Goal: Feedback & Contribution: Submit feedback/report problem

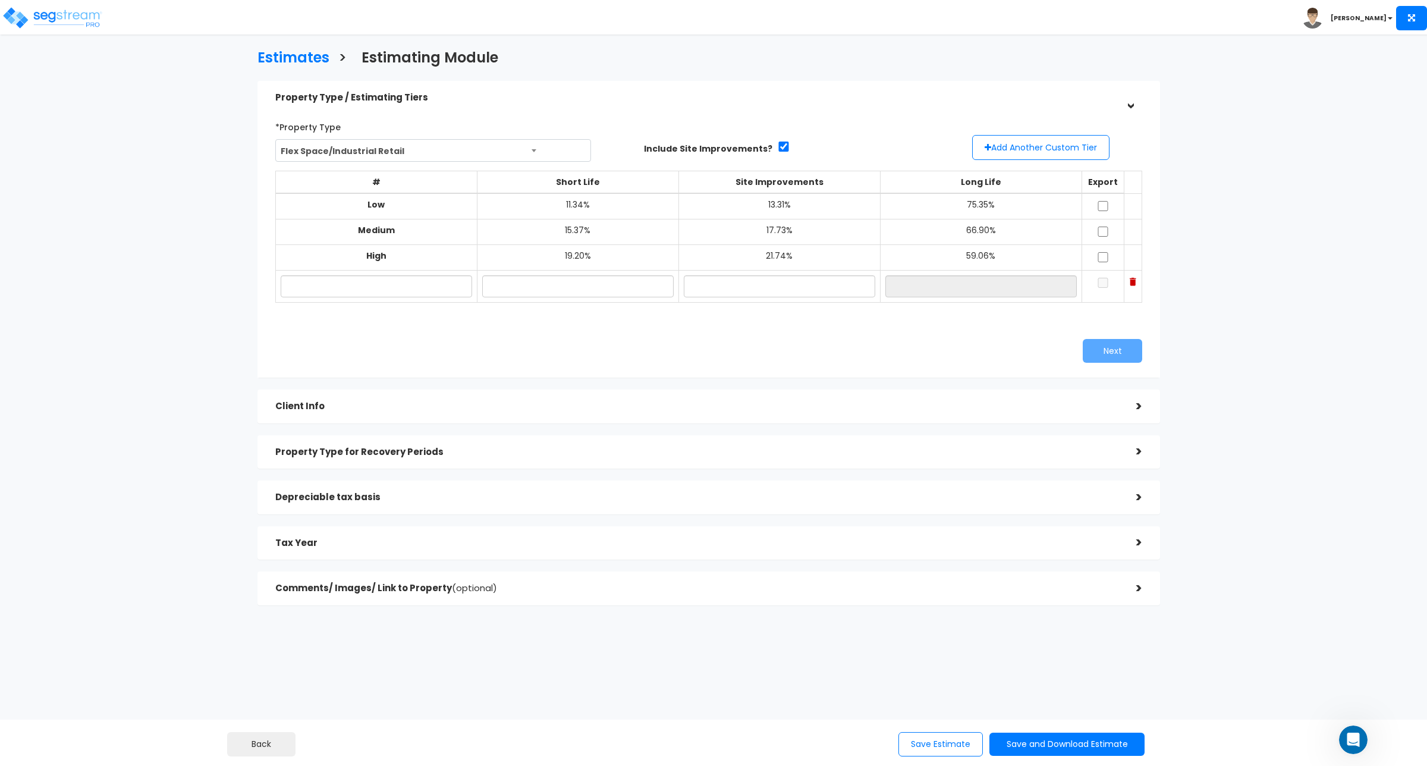
click at [563, 344] on div "Next" at bounding box center [708, 351] width 885 height 24
click at [1352, 738] on icon "Open Intercom Messenger" at bounding box center [1354, 740] width 20 height 20
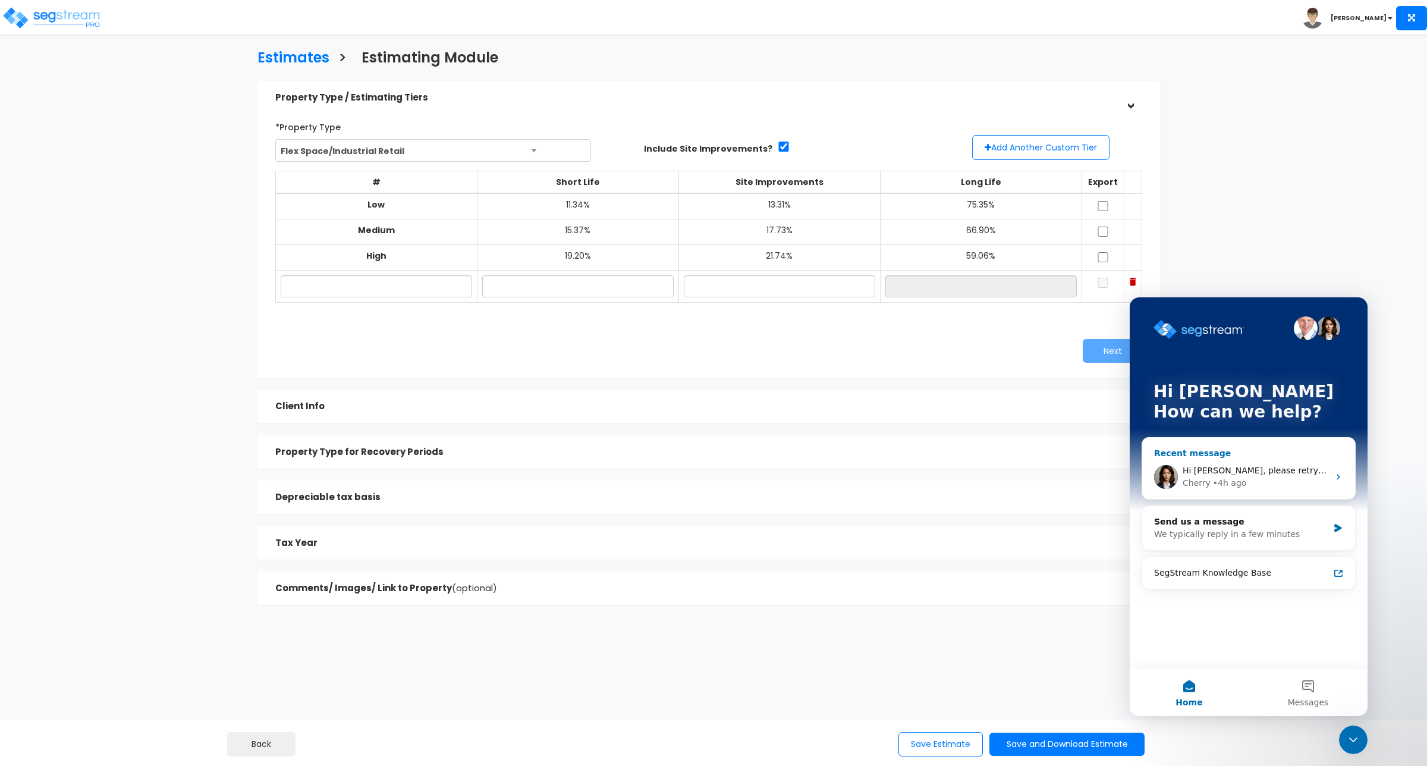
click at [1256, 466] on span "Hi [PERSON_NAME], please retry your estimate download, this should now be fixed." at bounding box center [1357, 471] width 349 height 10
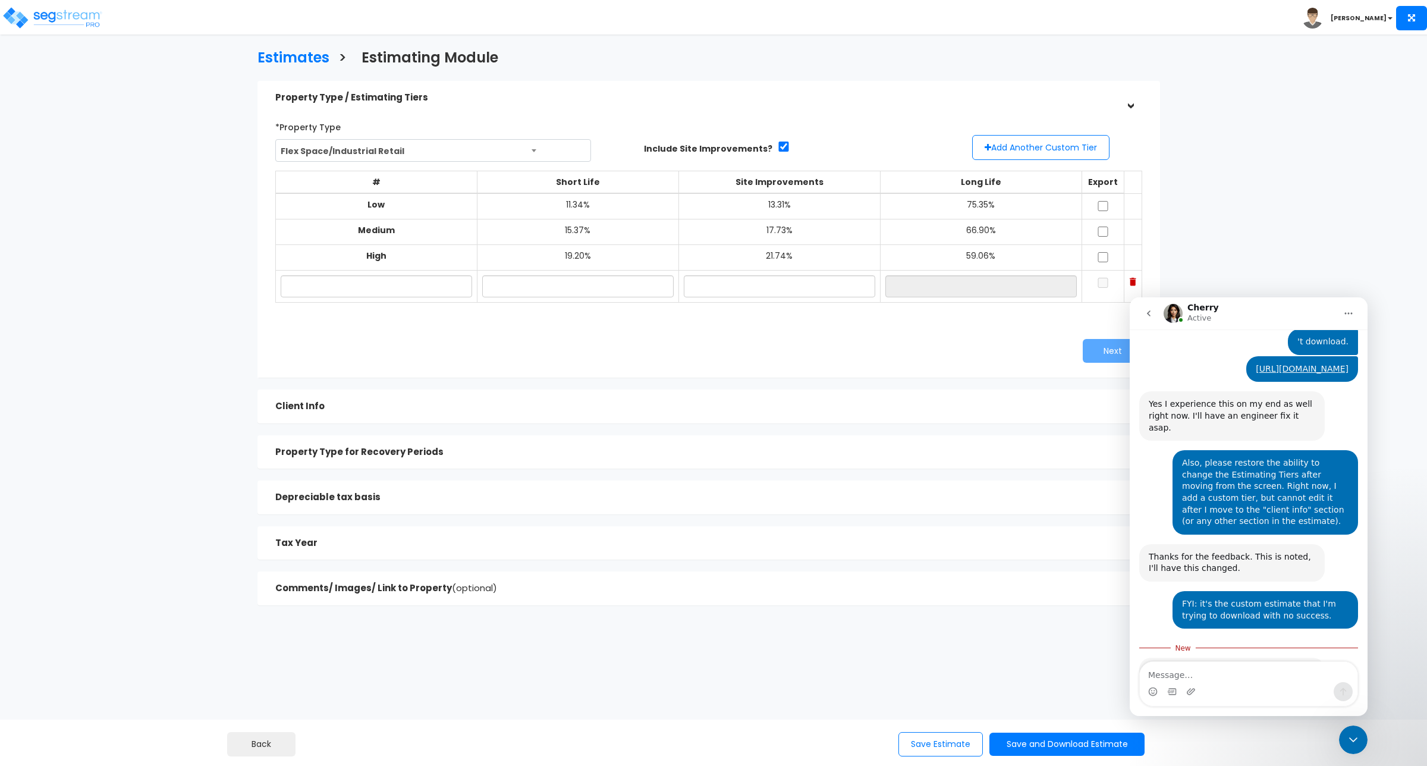
scroll to position [422, 0]
click at [1224, 673] on textarea "Message…" at bounding box center [1249, 672] width 218 height 20
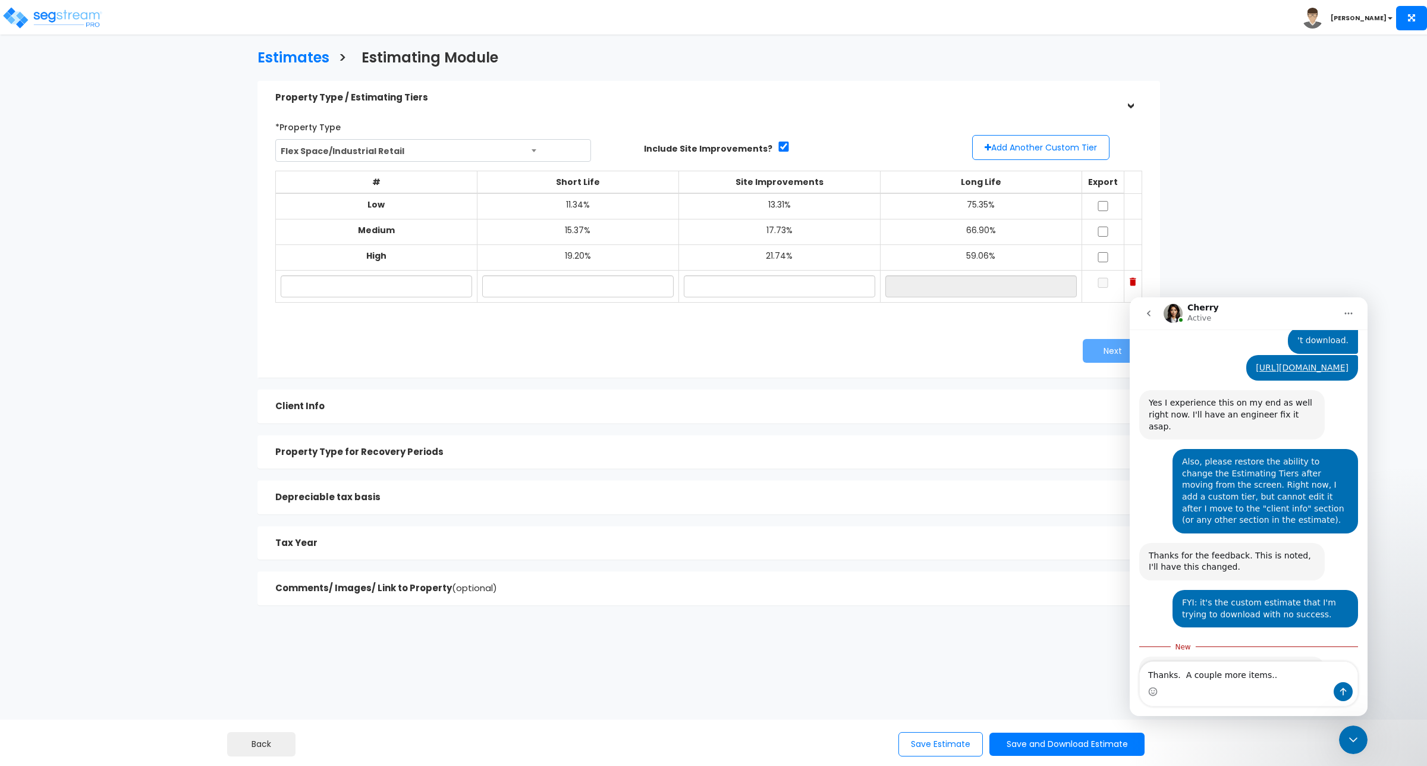
type textarea "Thanks. A couple more items..."
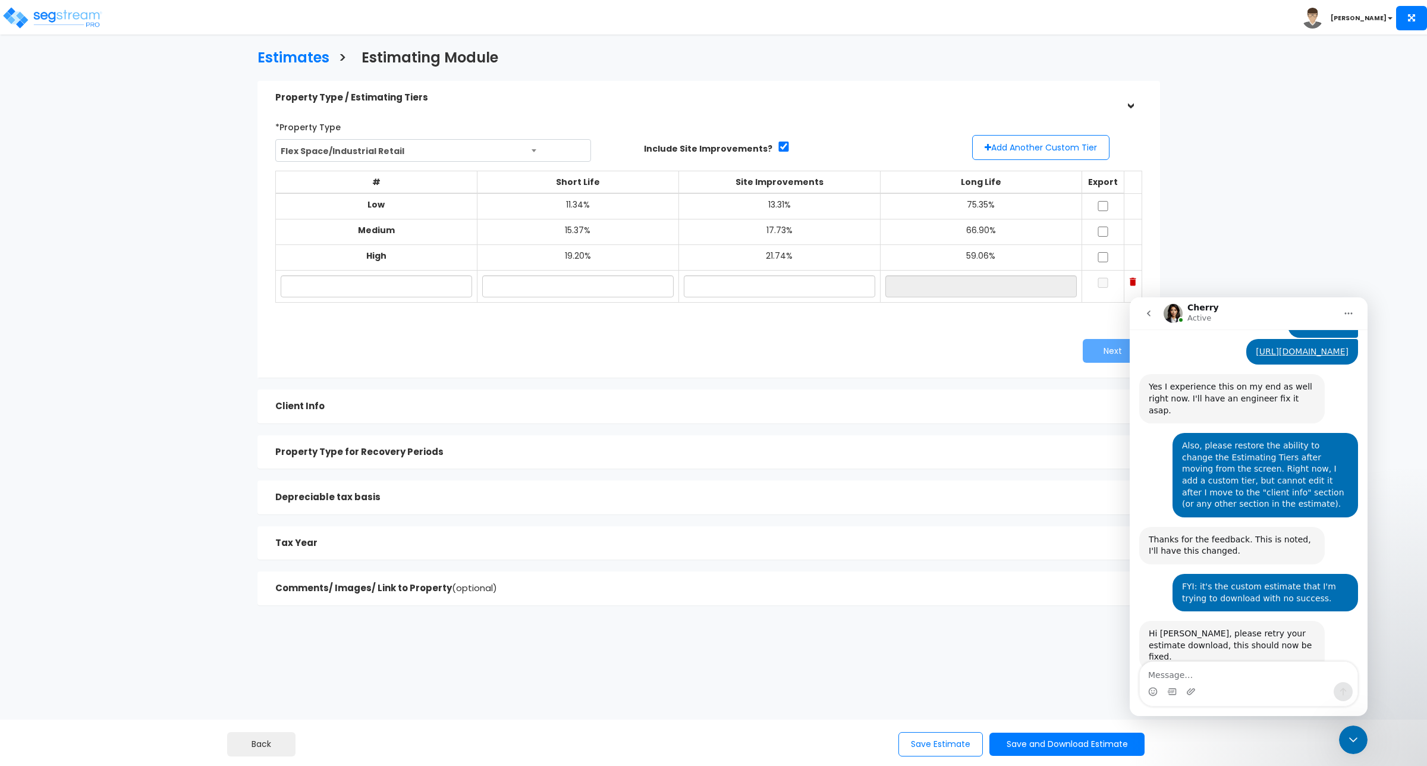
click at [382, 447] on h5 "Property Type for Recovery Periods" at bounding box center [696, 452] width 843 height 10
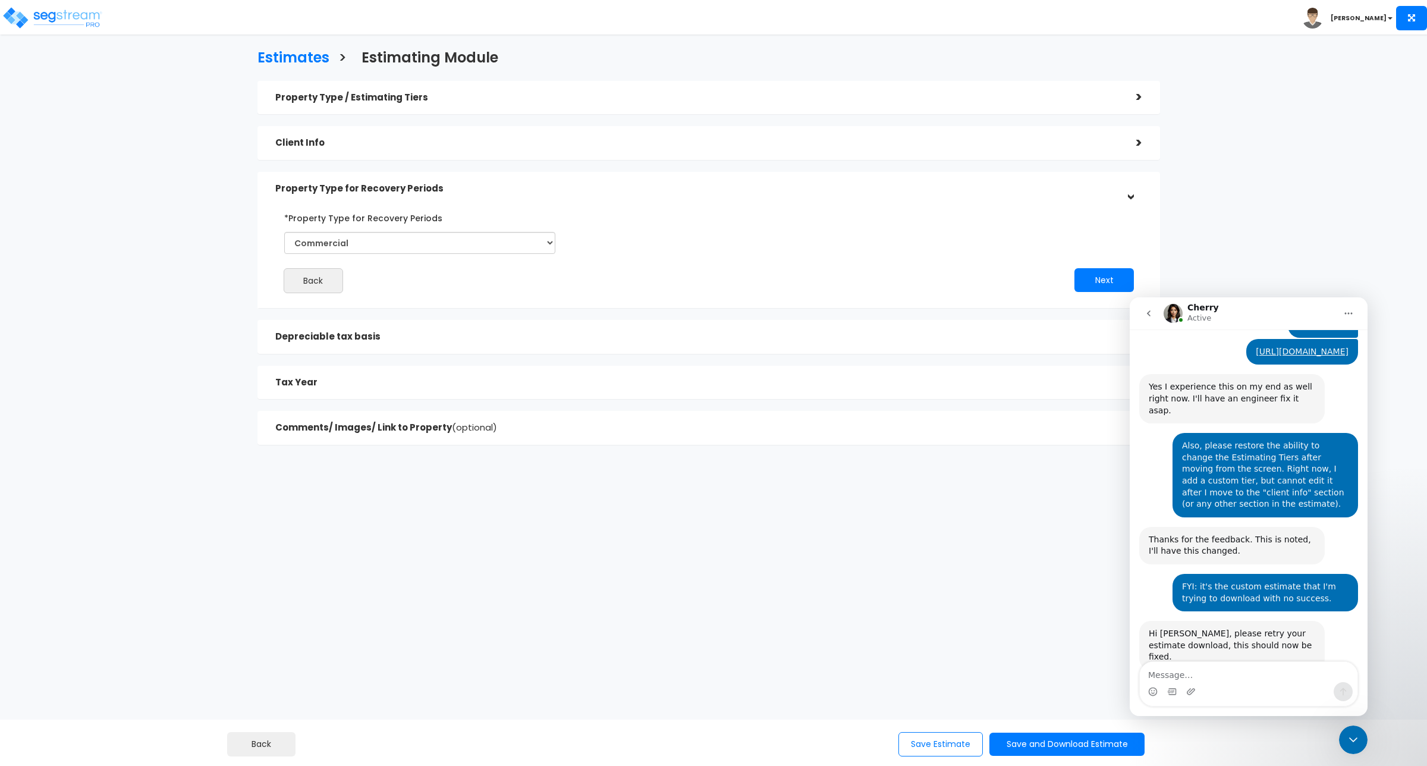
click at [1295, 193] on div "Estimates > Estimating Module Property Type / Estimating Tiers > *Property Type…" at bounding box center [709, 250] width 1175 height 678
click at [1179, 674] on textarea "Message…" at bounding box center [1249, 672] width 218 height 20
type textarea "T"
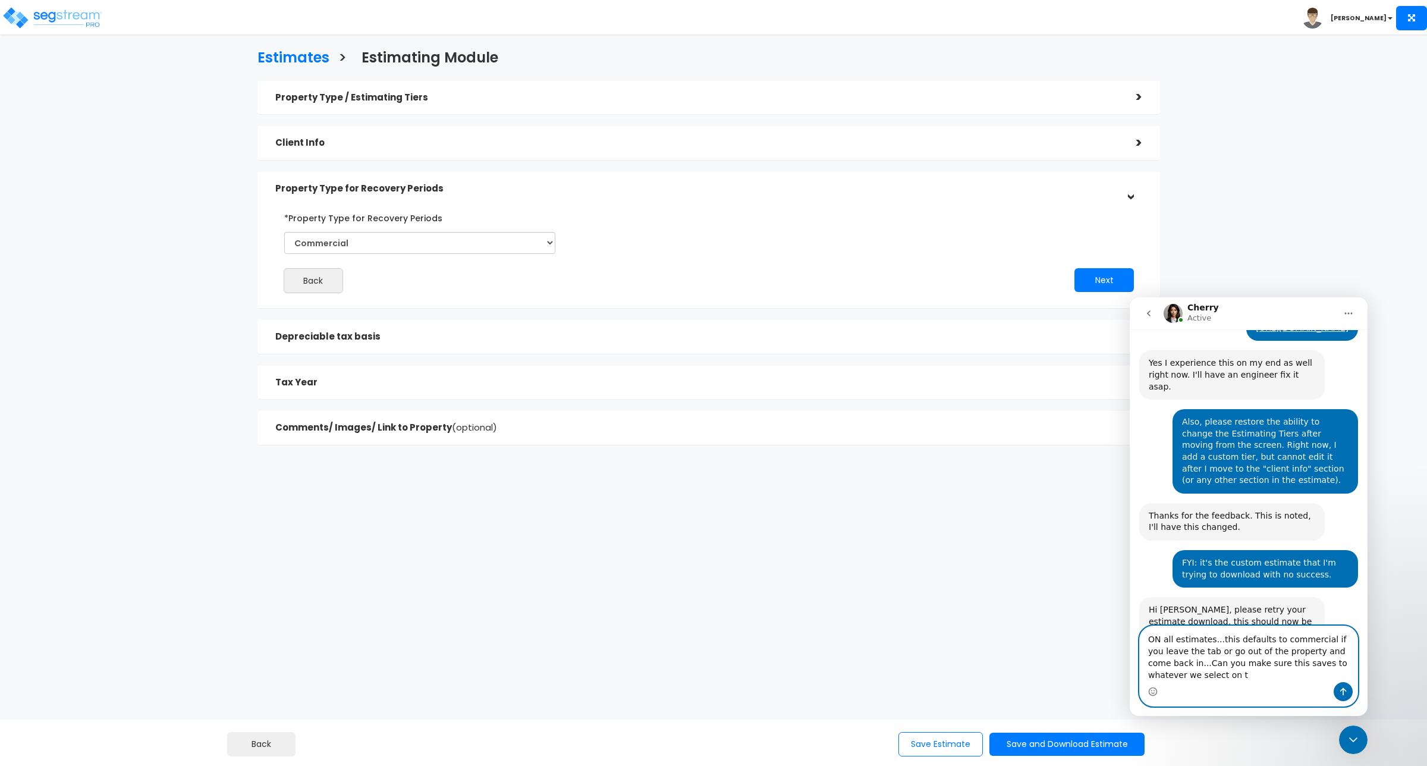
scroll to position [474, 0]
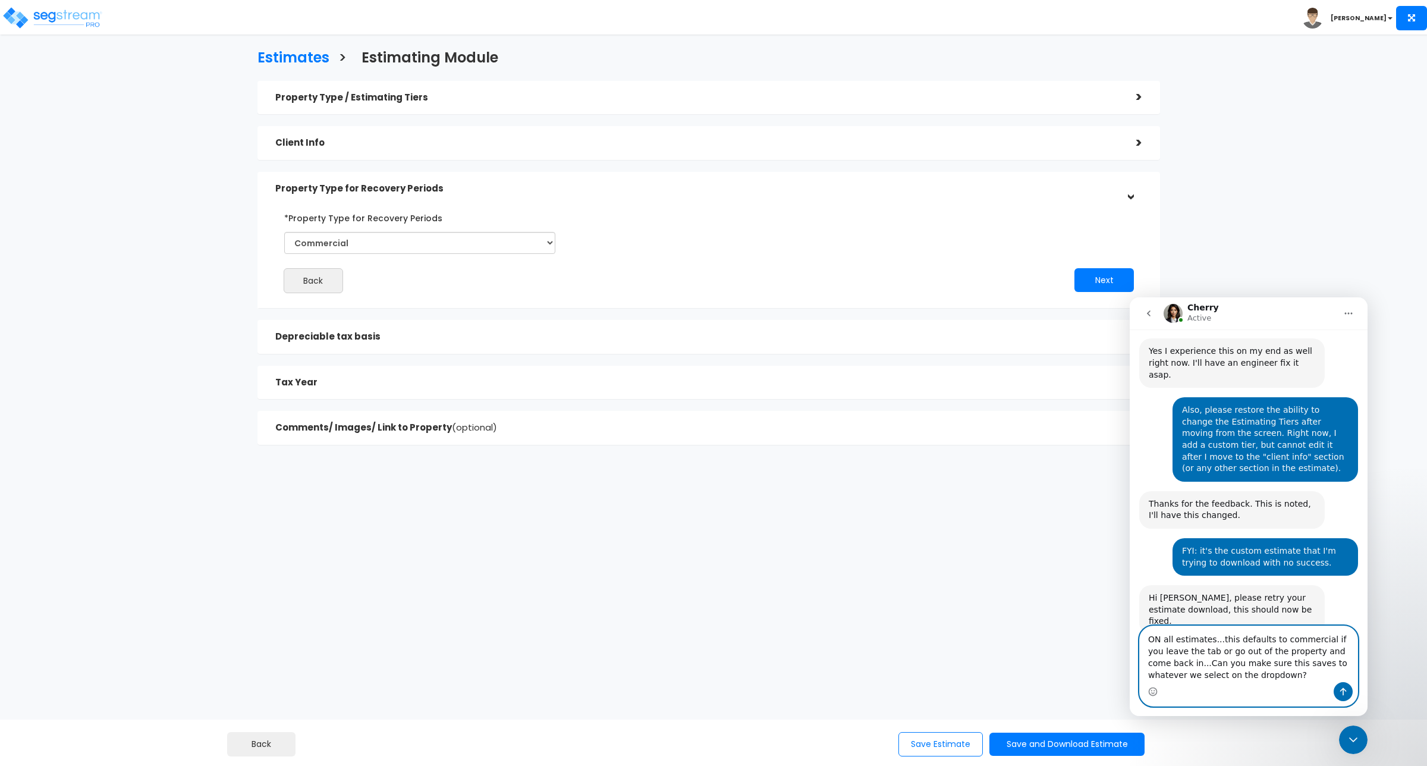
type textarea "ON all estimates...this defaults to commercial if you leave the tab or go out o…"
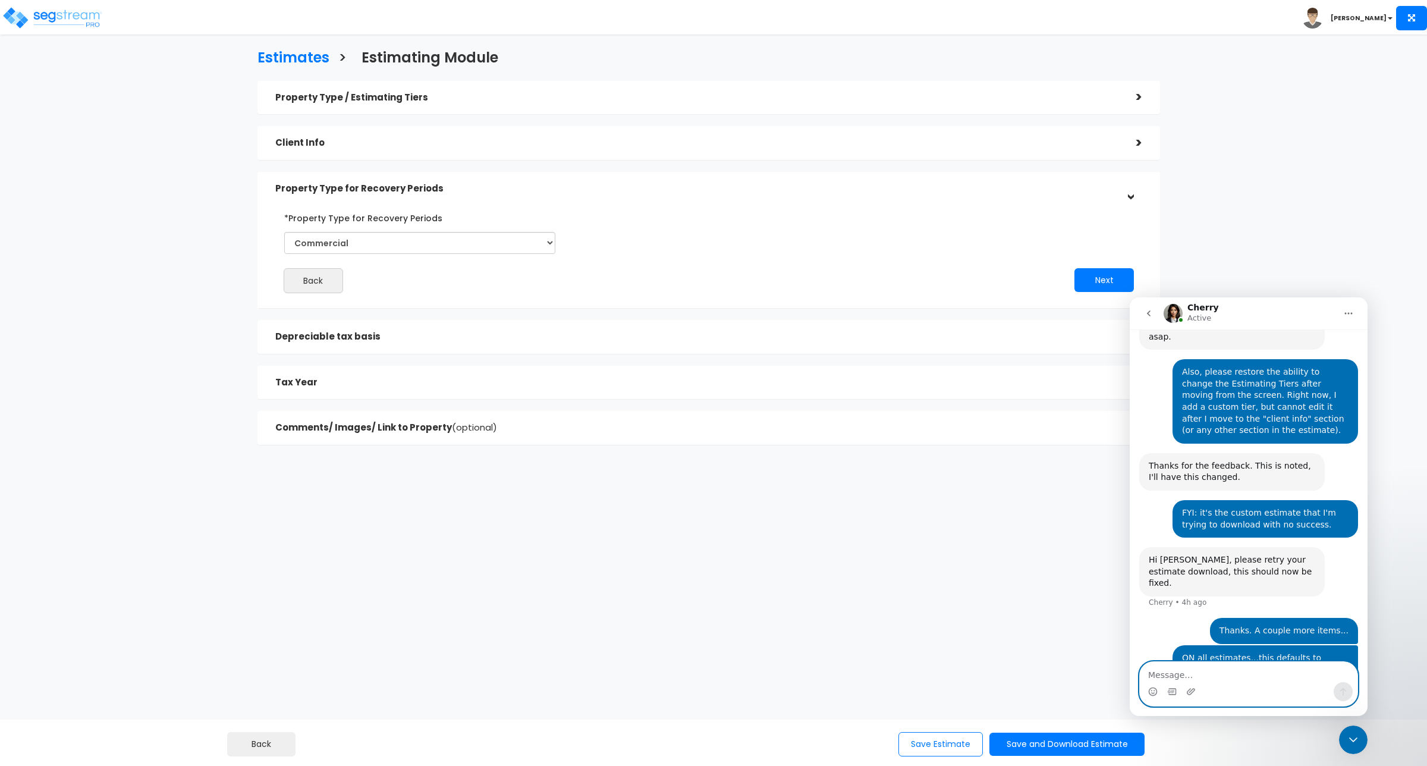
paste textarea "Message…"
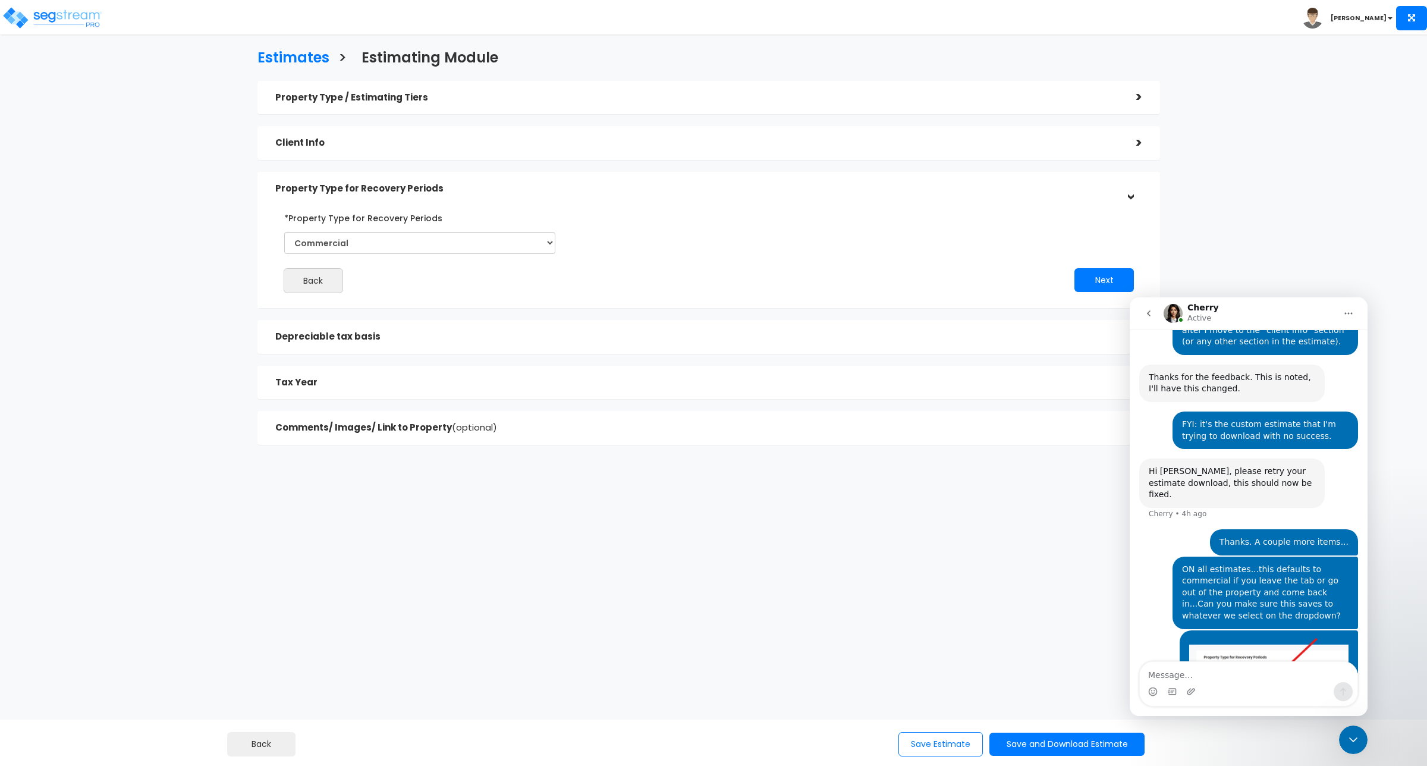
scroll to position [607, 0]
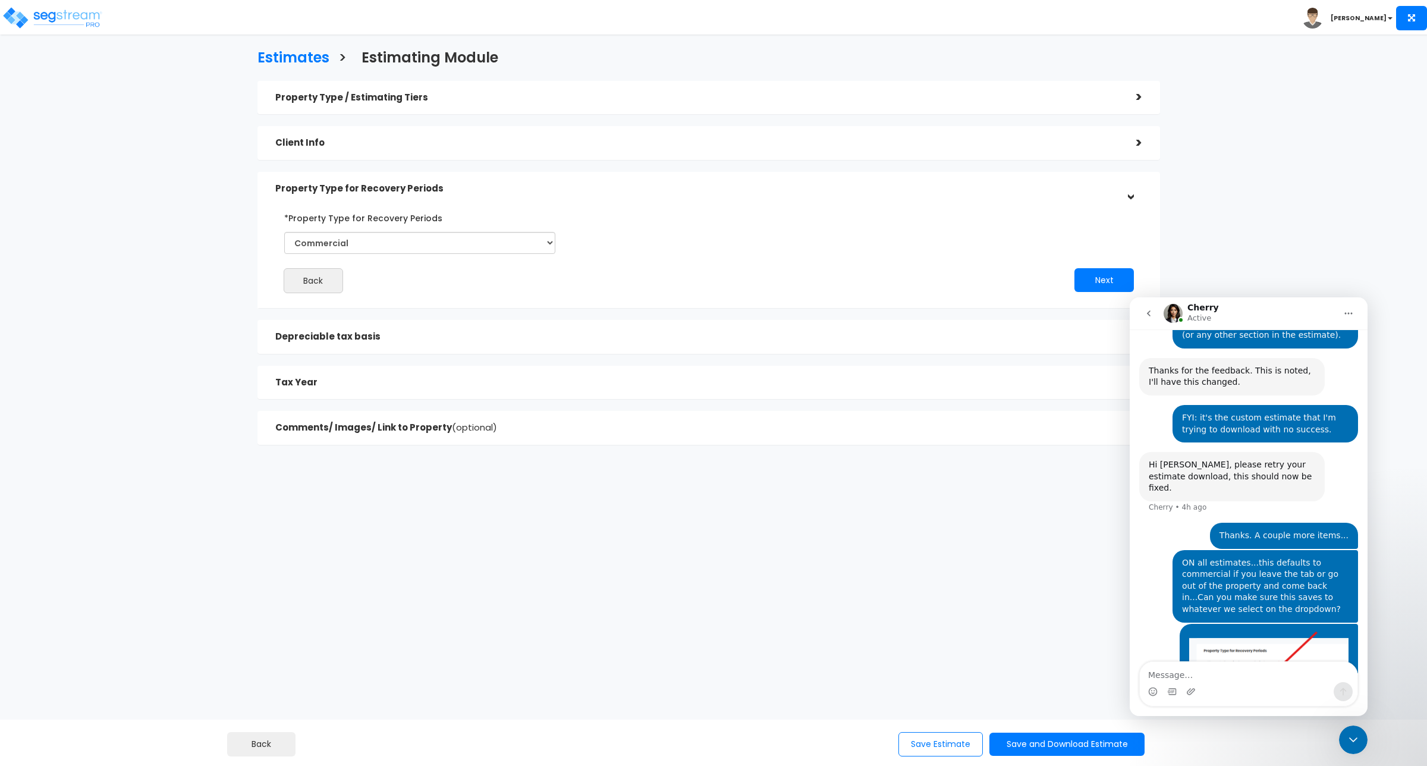
click at [836, 589] on html "Toggle navigation Andrew x" at bounding box center [713, 294] width 1427 height 589
click at [689, 586] on div "Estimates > Estimating Module Property Type / Estimating Tiers > *Property Type…" at bounding box center [709, 250] width 1175 height 678
click at [435, 240] on select "Select Commercial Residential" at bounding box center [419, 243] width 271 height 22
select select "Residential"
click at [284, 232] on select "Select Commercial Residential" at bounding box center [419, 243] width 271 height 22
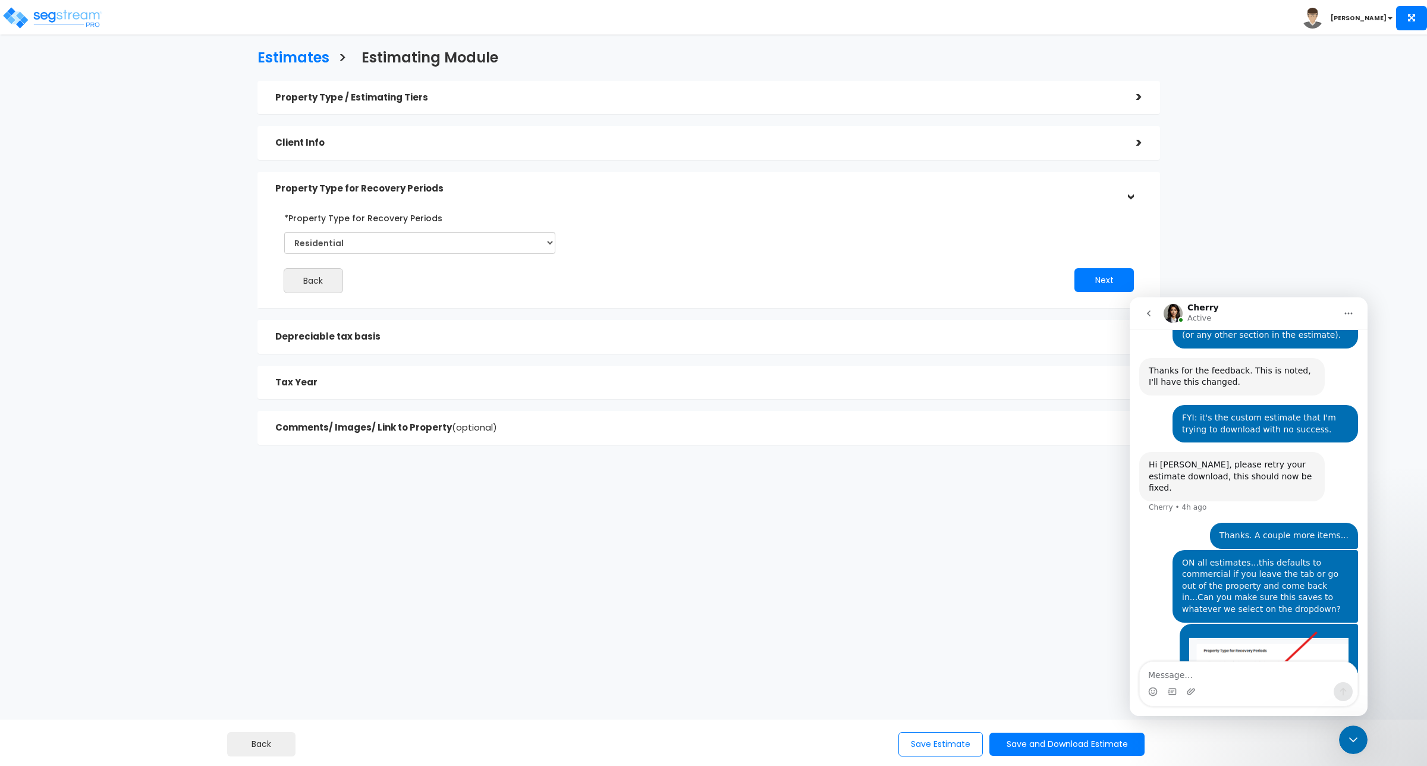
click at [328, 342] on h5 "Depreciable tax basis" at bounding box center [696, 337] width 843 height 10
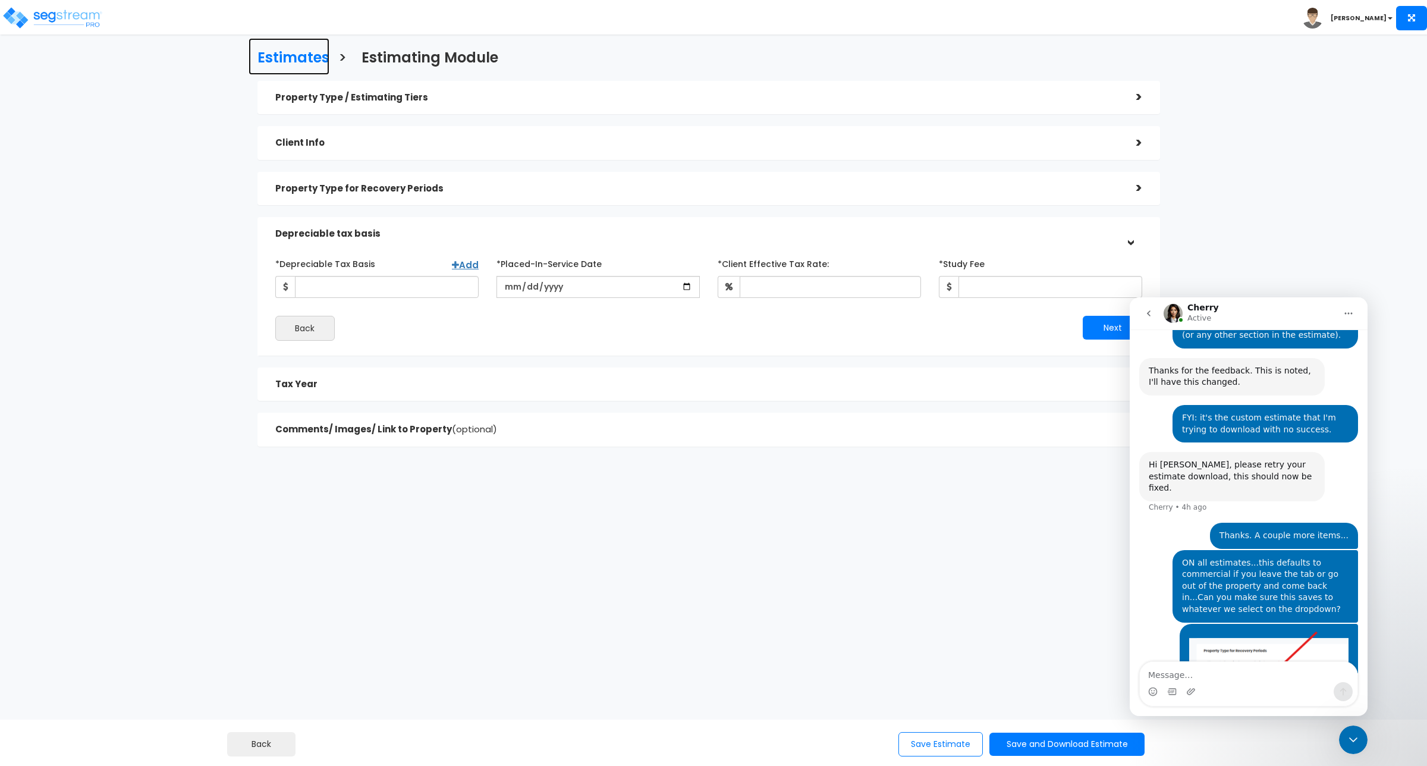
click at [293, 52] on h3 "Estimates" at bounding box center [294, 59] width 72 height 18
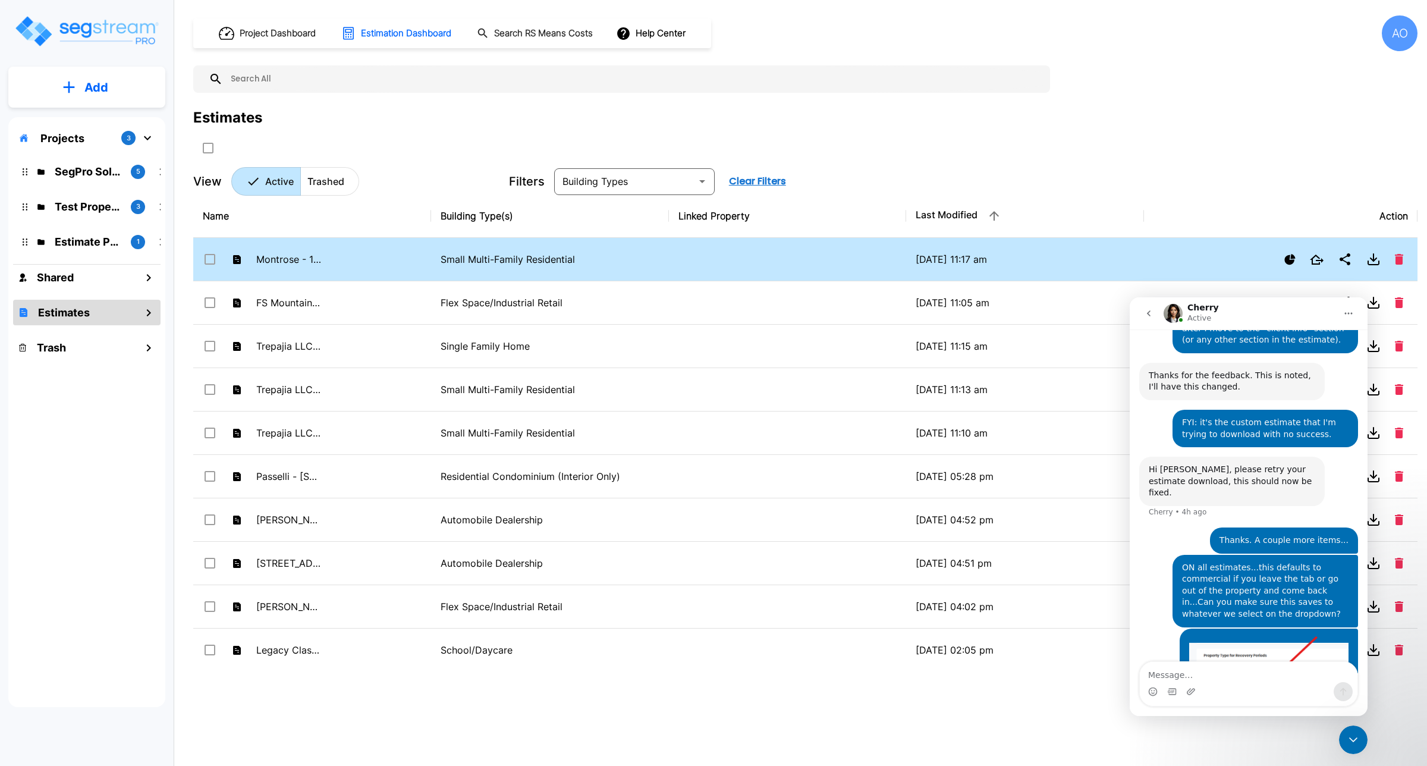
scroll to position [607, 0]
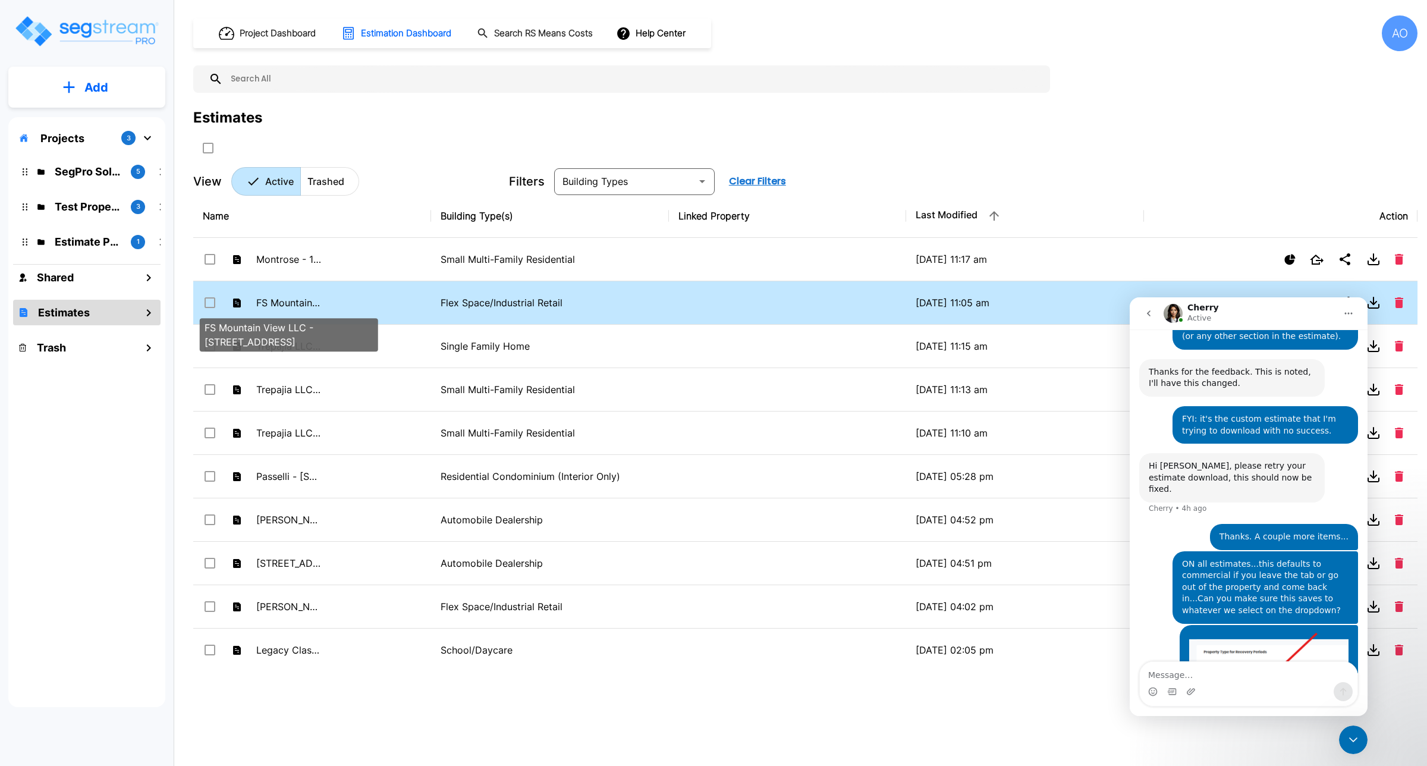
click at [292, 302] on p "FS Mountain View LLC - [STREET_ADDRESS]" at bounding box center [288, 303] width 65 height 14
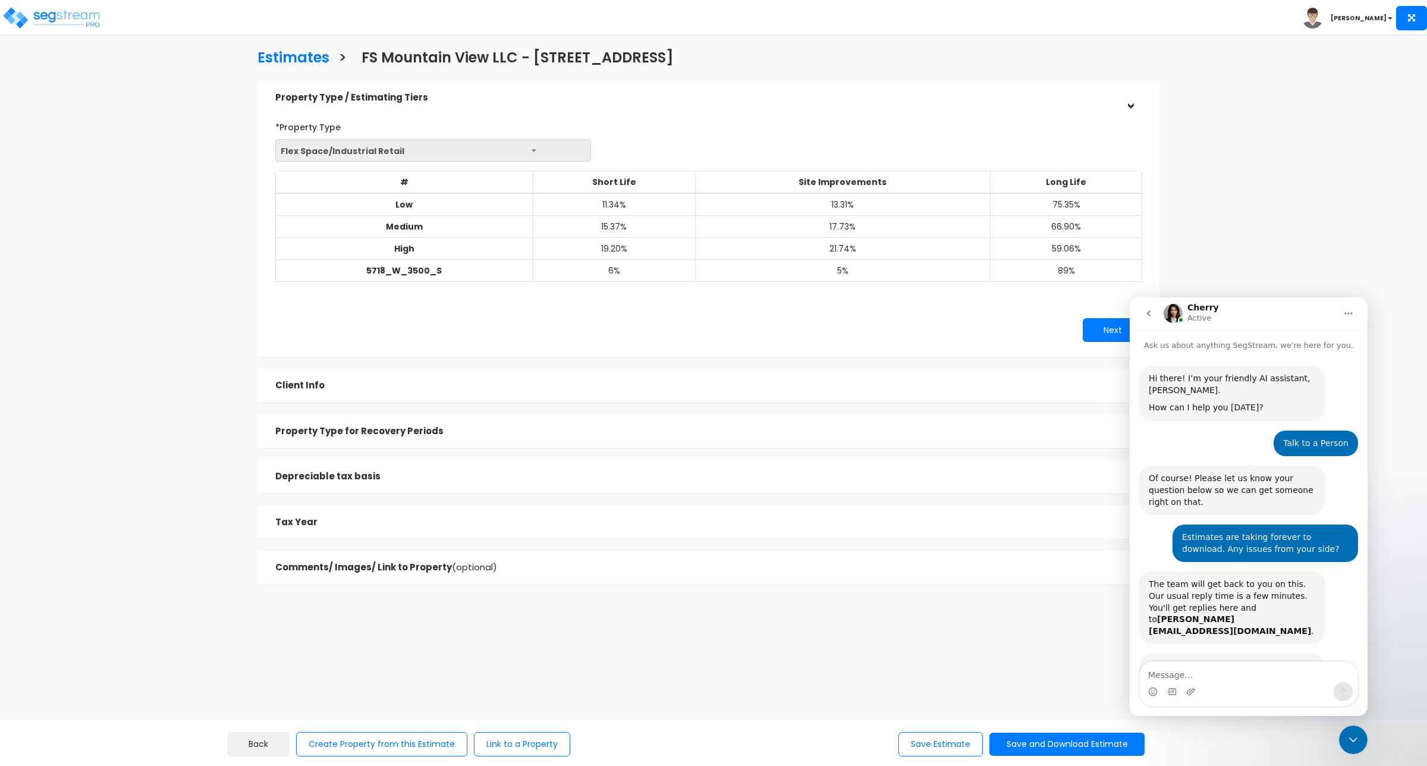
click at [1148, 315] on icon "go back" at bounding box center [1149, 314] width 10 height 10
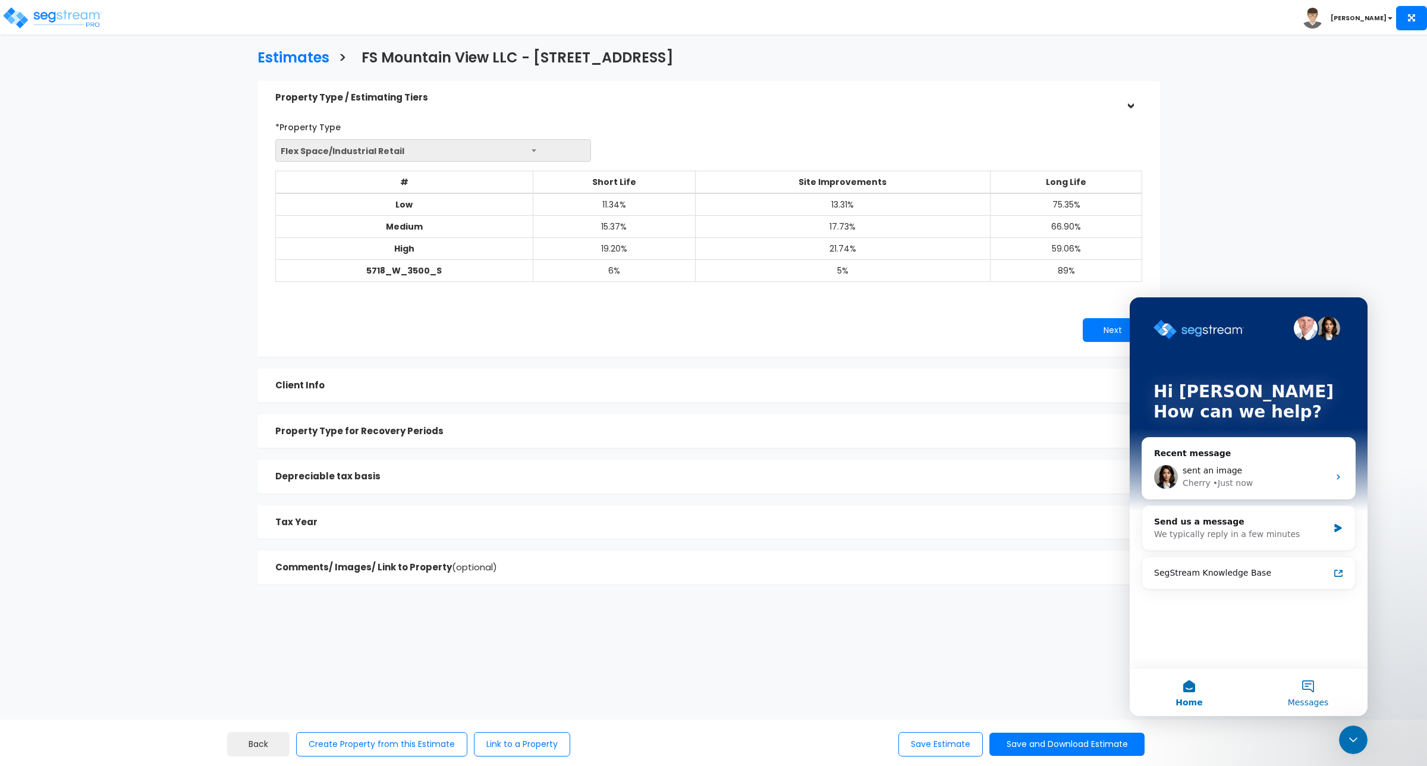
click at [1310, 699] on span "Messages" at bounding box center [1308, 702] width 41 height 8
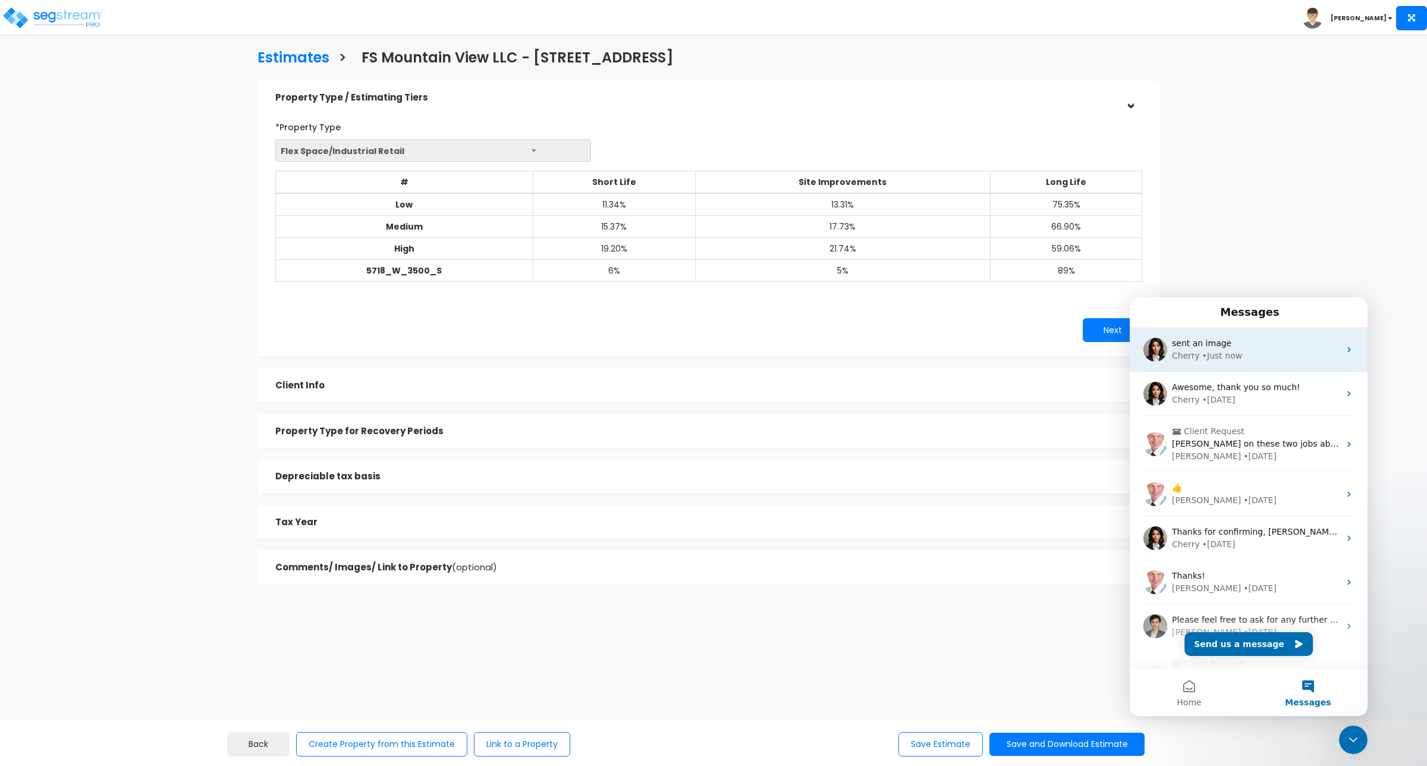
click at [1266, 352] on div "Cherry • Just now" at bounding box center [1256, 356] width 168 height 12
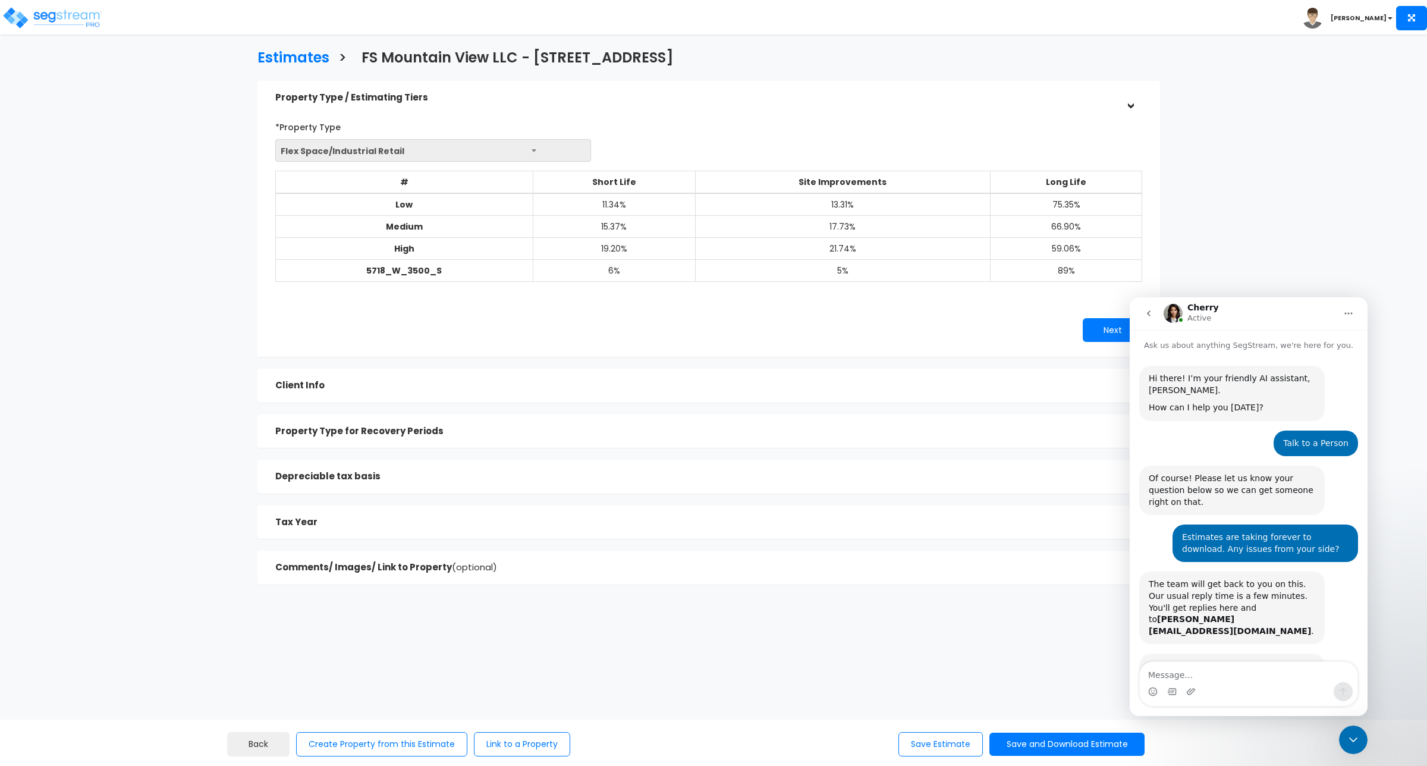
drag, startPoint x: 1366, startPoint y: 623, endPoint x: 2499, endPoint y: 631, distance: 1133.0
click at [1153, 310] on icon "go back" at bounding box center [1149, 314] width 10 height 10
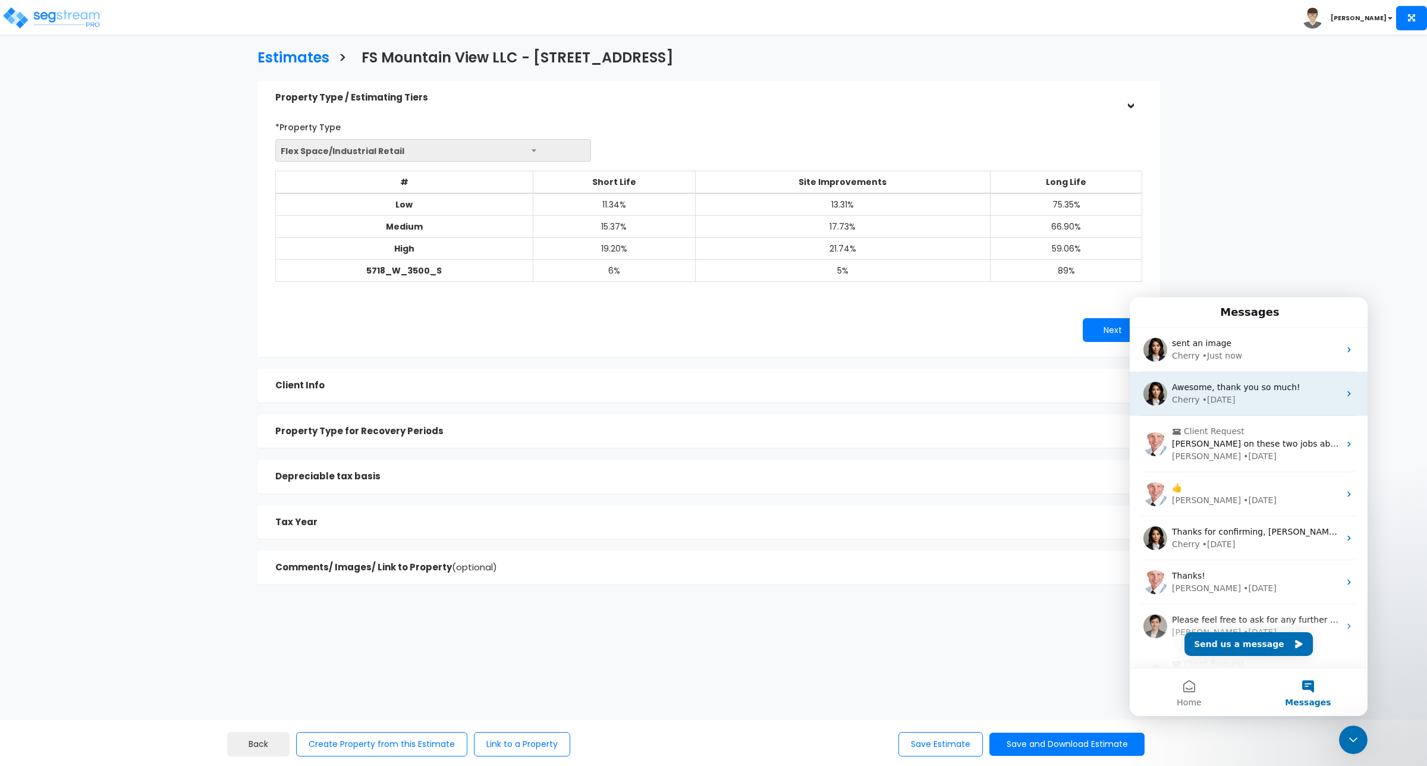
click at [1219, 402] on div "• [DATE]" at bounding box center [1219, 400] width 33 height 12
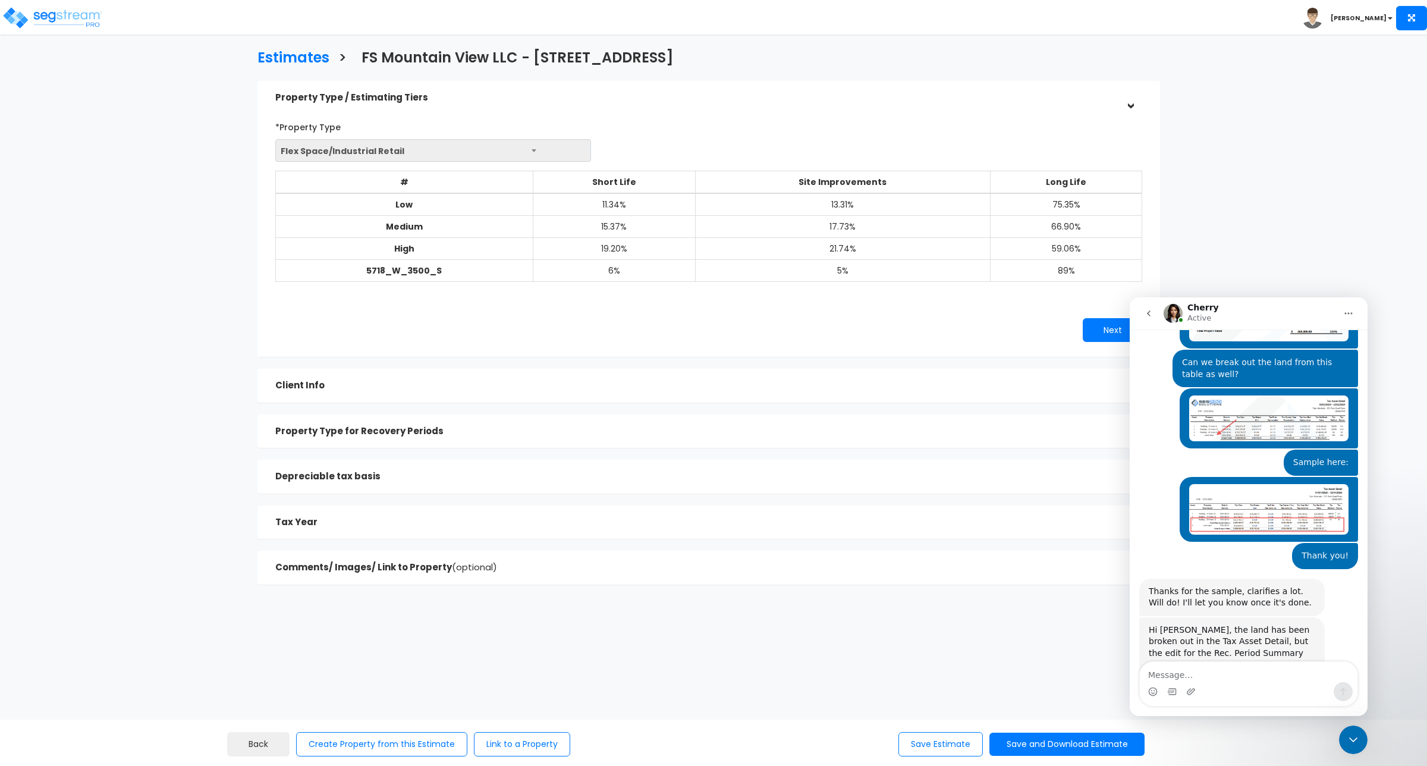
scroll to position [4572, 0]
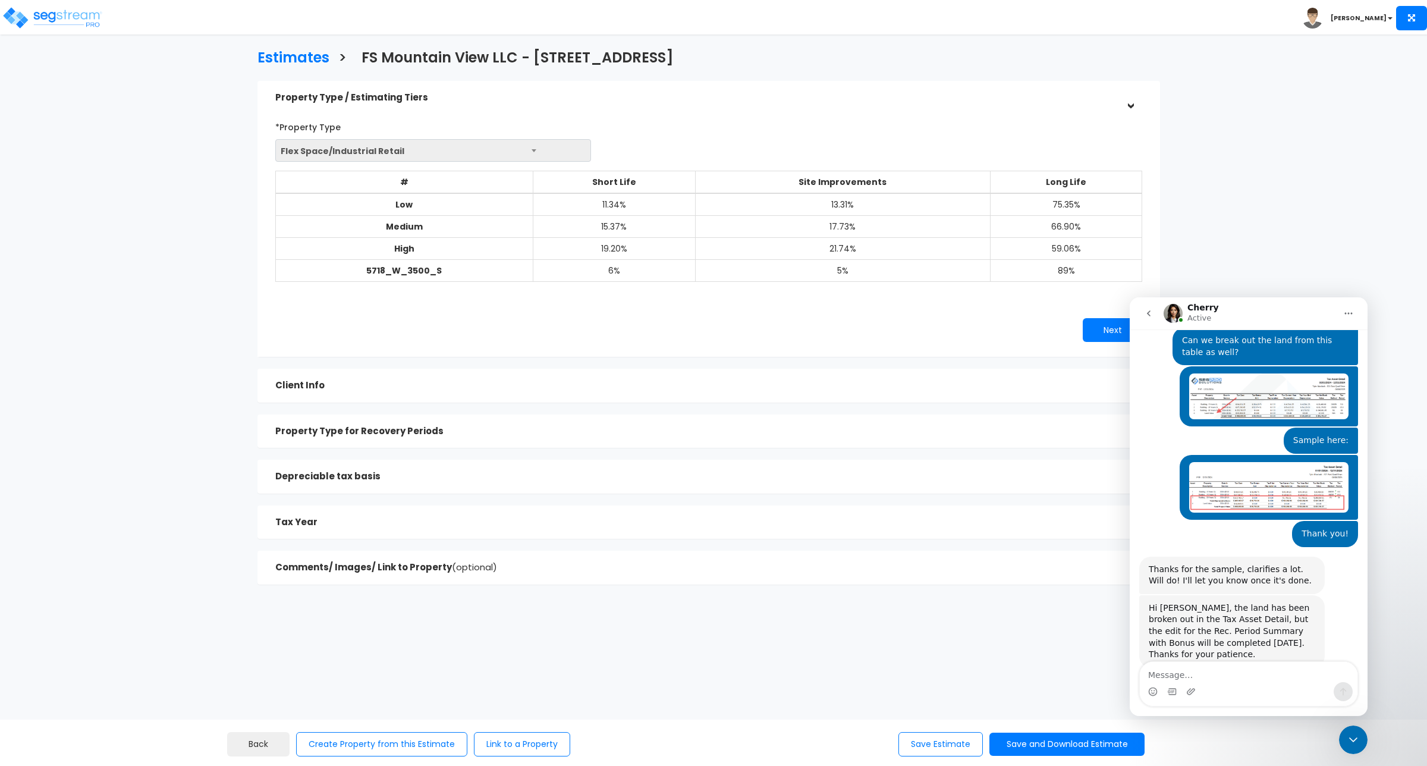
click at [1151, 309] on icon "go back" at bounding box center [1149, 314] width 10 height 10
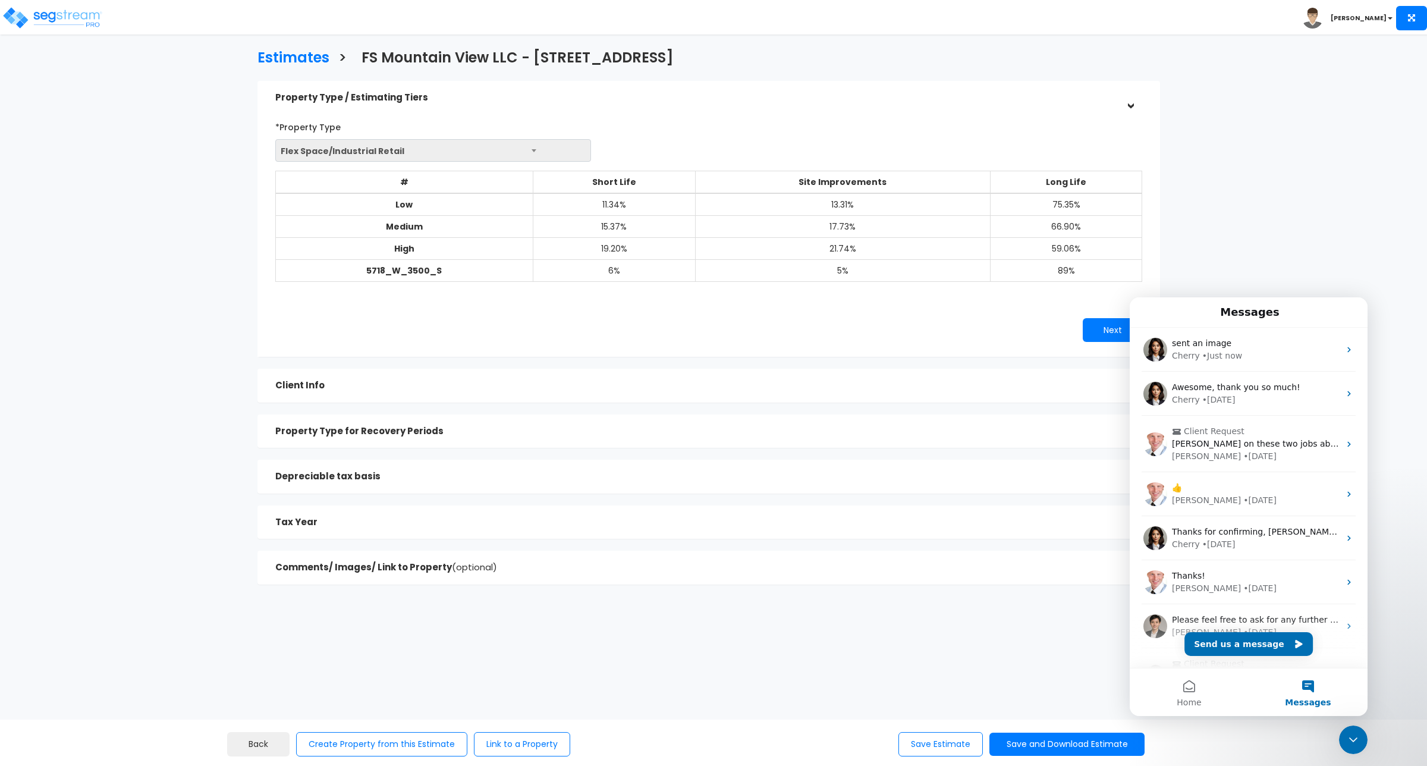
scroll to position [0, 0]
click at [1203, 358] on div "• Just now" at bounding box center [1223, 356] width 40 height 12
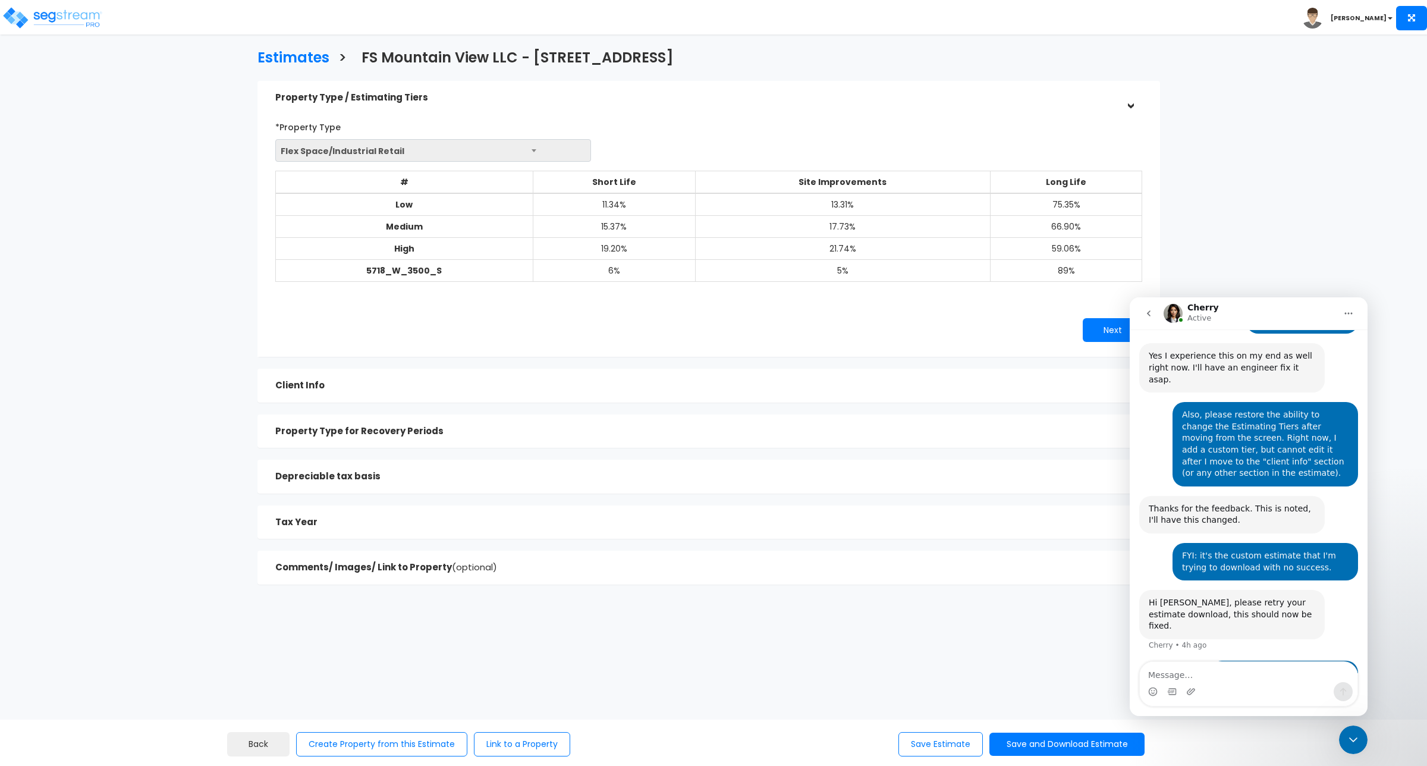
scroll to position [607, 0]
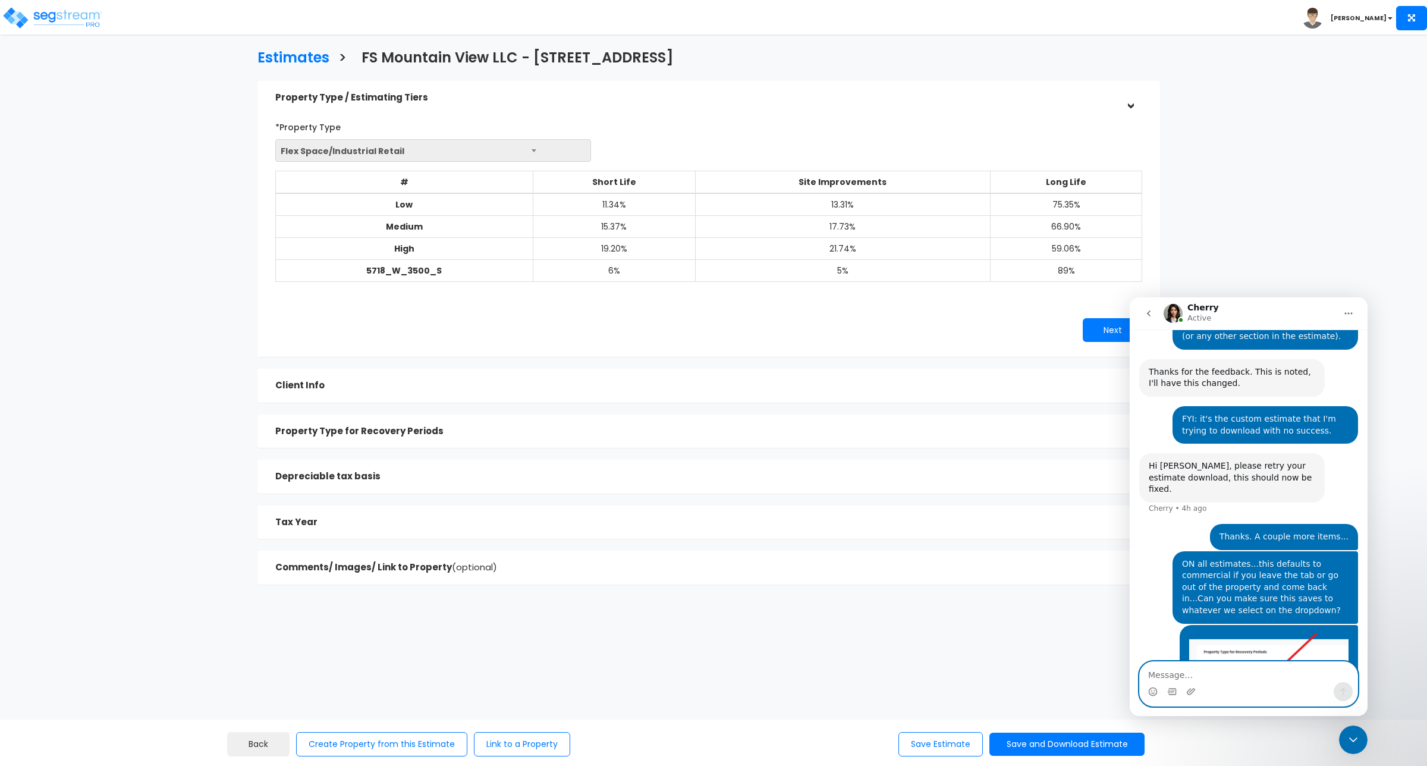
click at [1237, 670] on textarea "Message…" at bounding box center [1249, 672] width 218 height 20
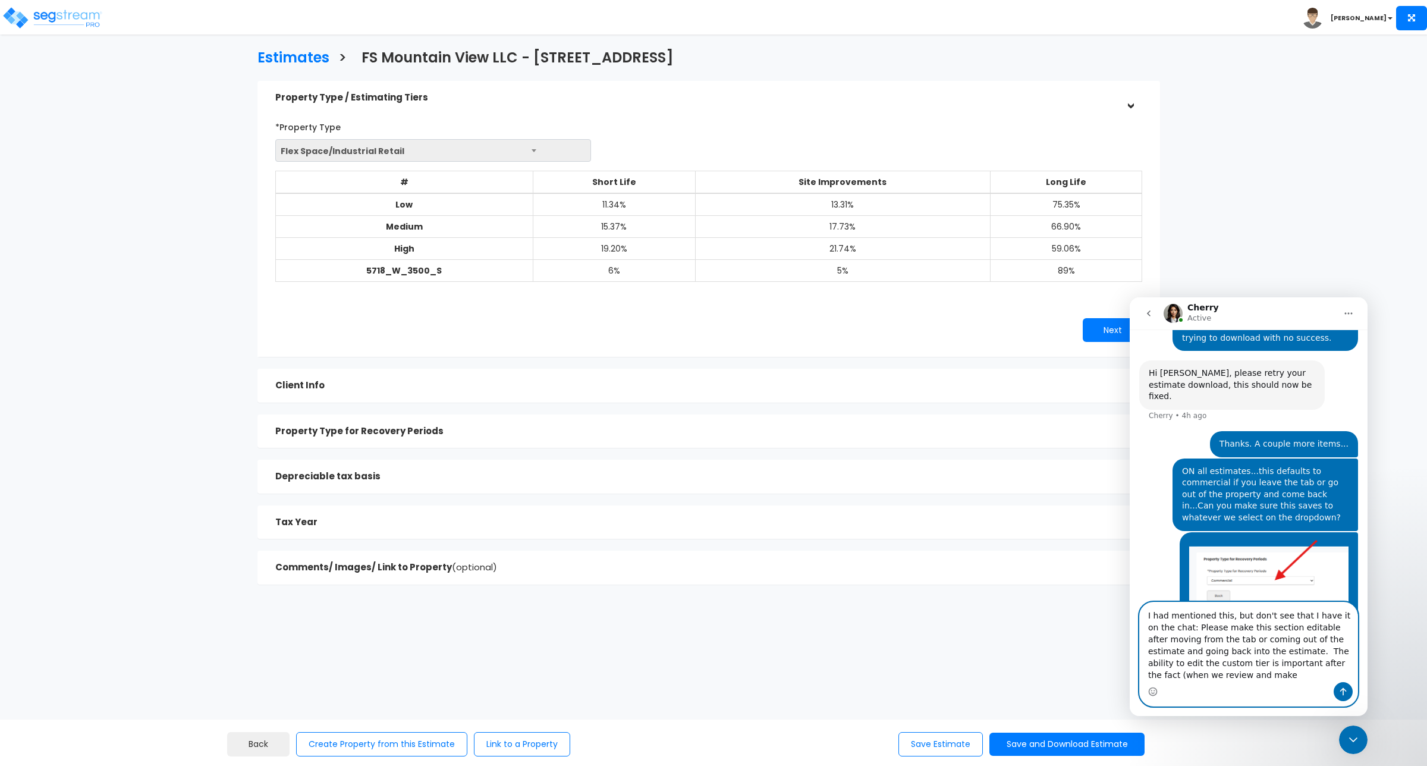
scroll to position [712, 0]
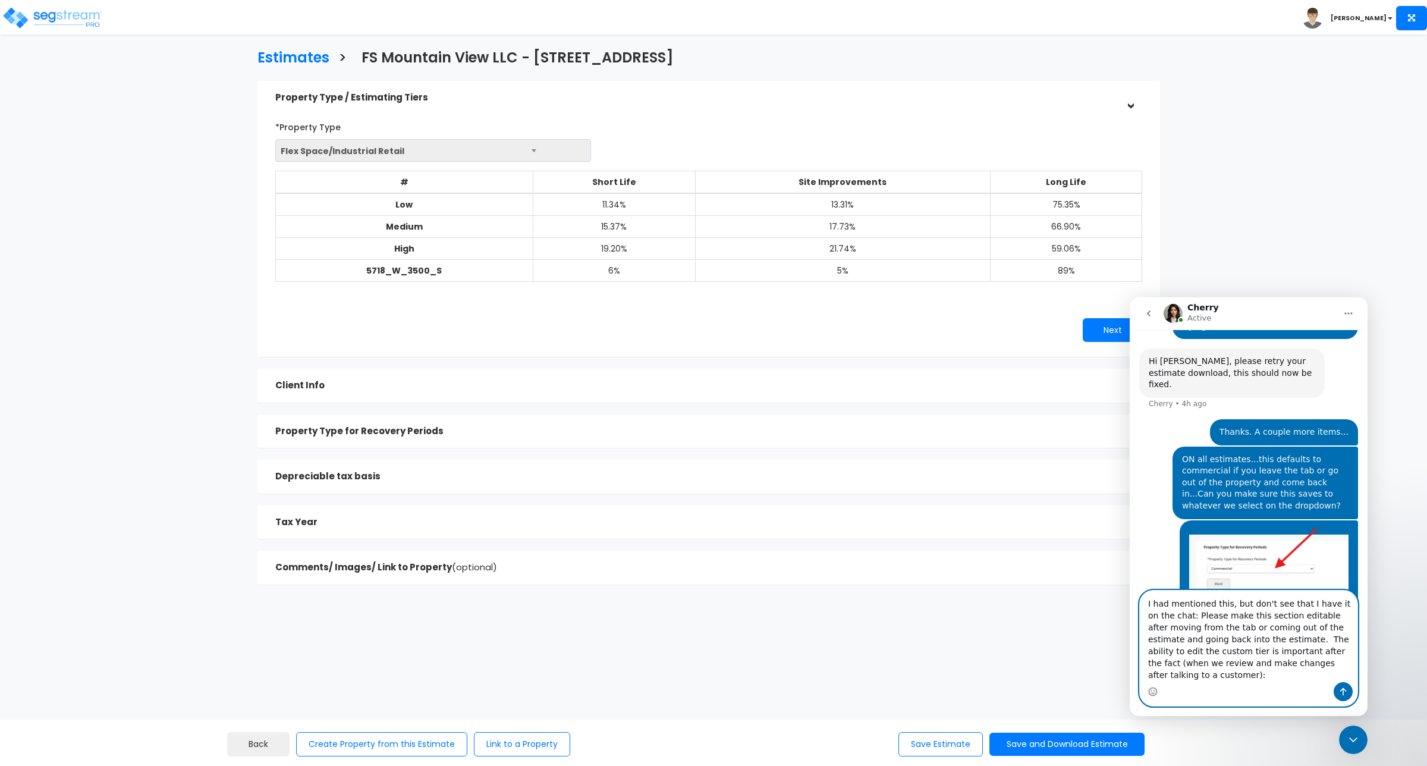
type textarea "I had mentioned this, but don't see that I have it on the chat: Please make thi…"
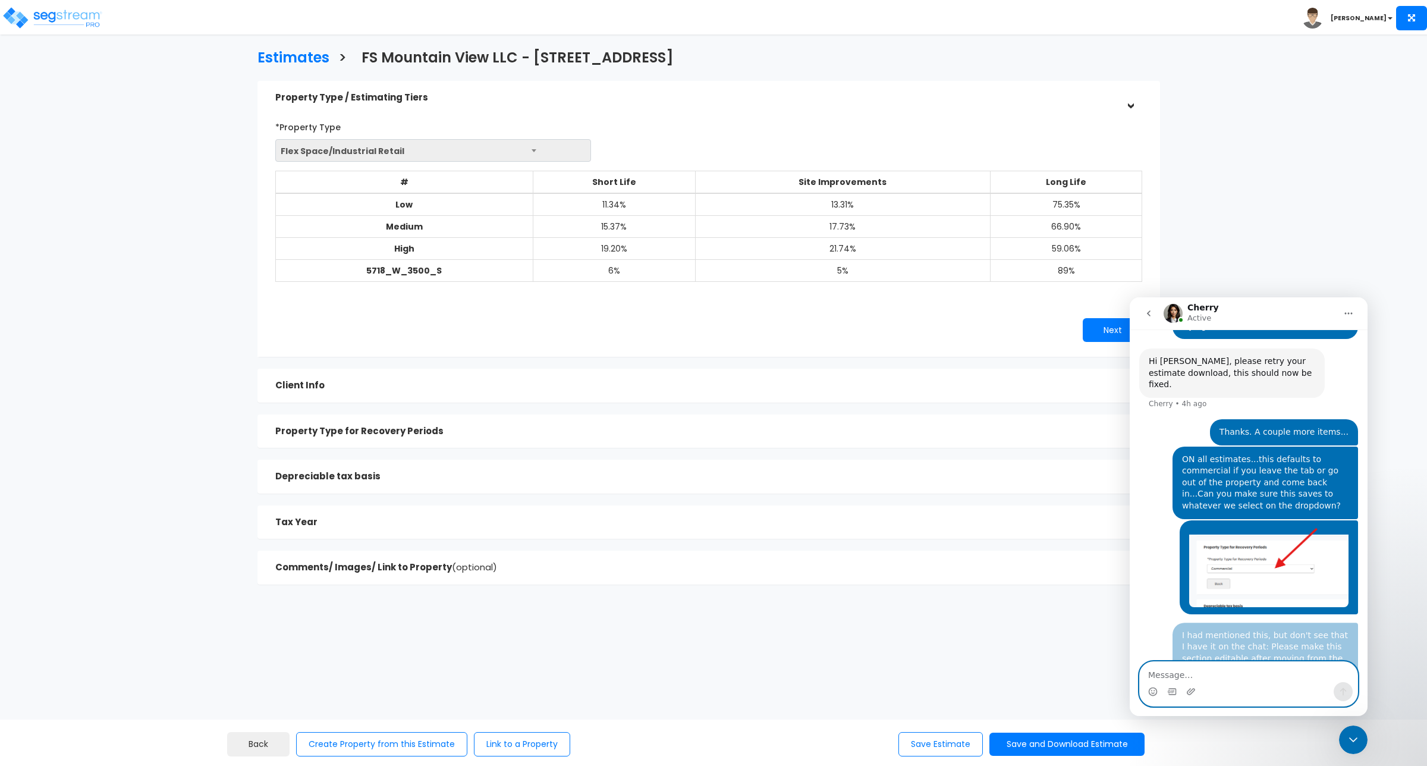
scroll to position [761, 0]
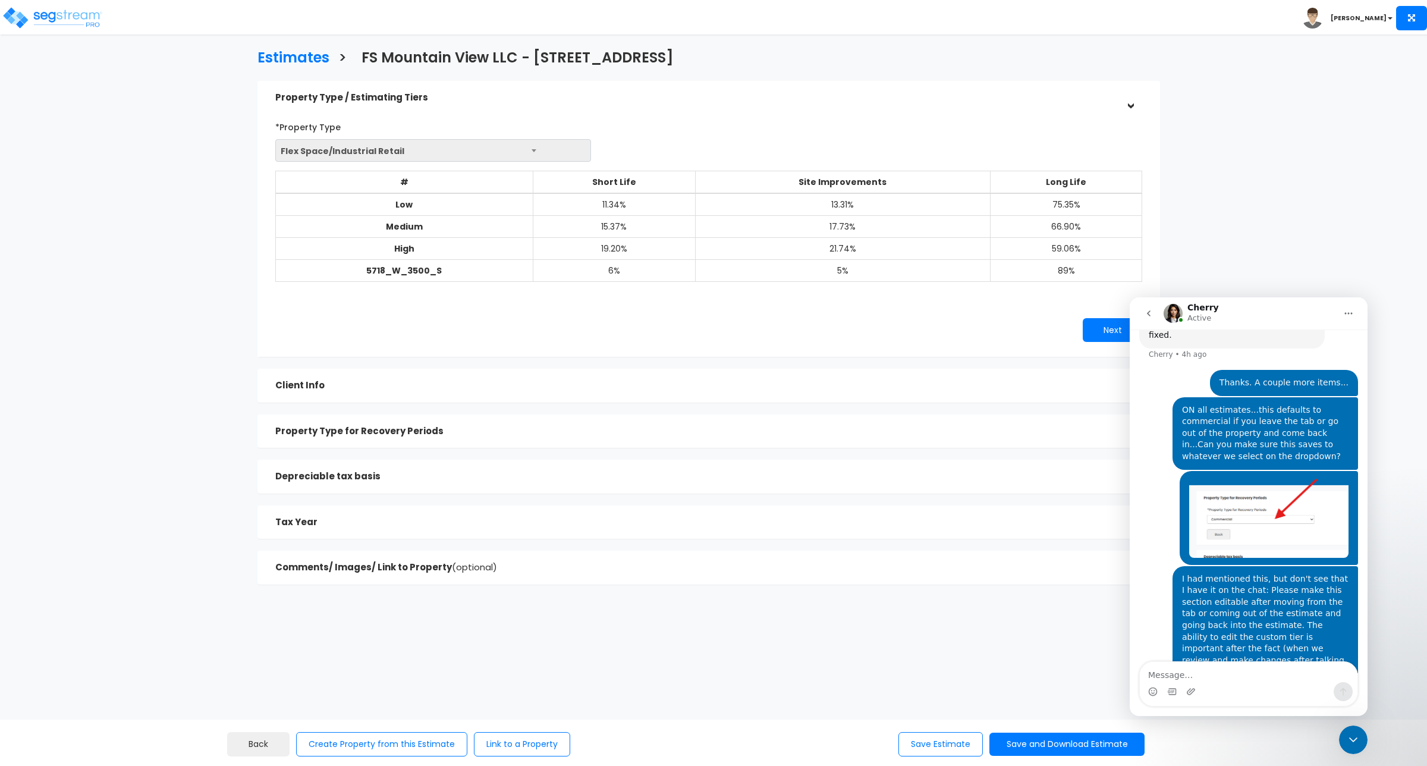
click at [1291, 135] on div "Estimates > FS Mountain View LLC - [STREET_ADDRESS] Property Type / Estimating …" at bounding box center [709, 320] width 1175 height 818
click at [1217, 681] on textarea "Message…" at bounding box center [1249, 672] width 218 height 20
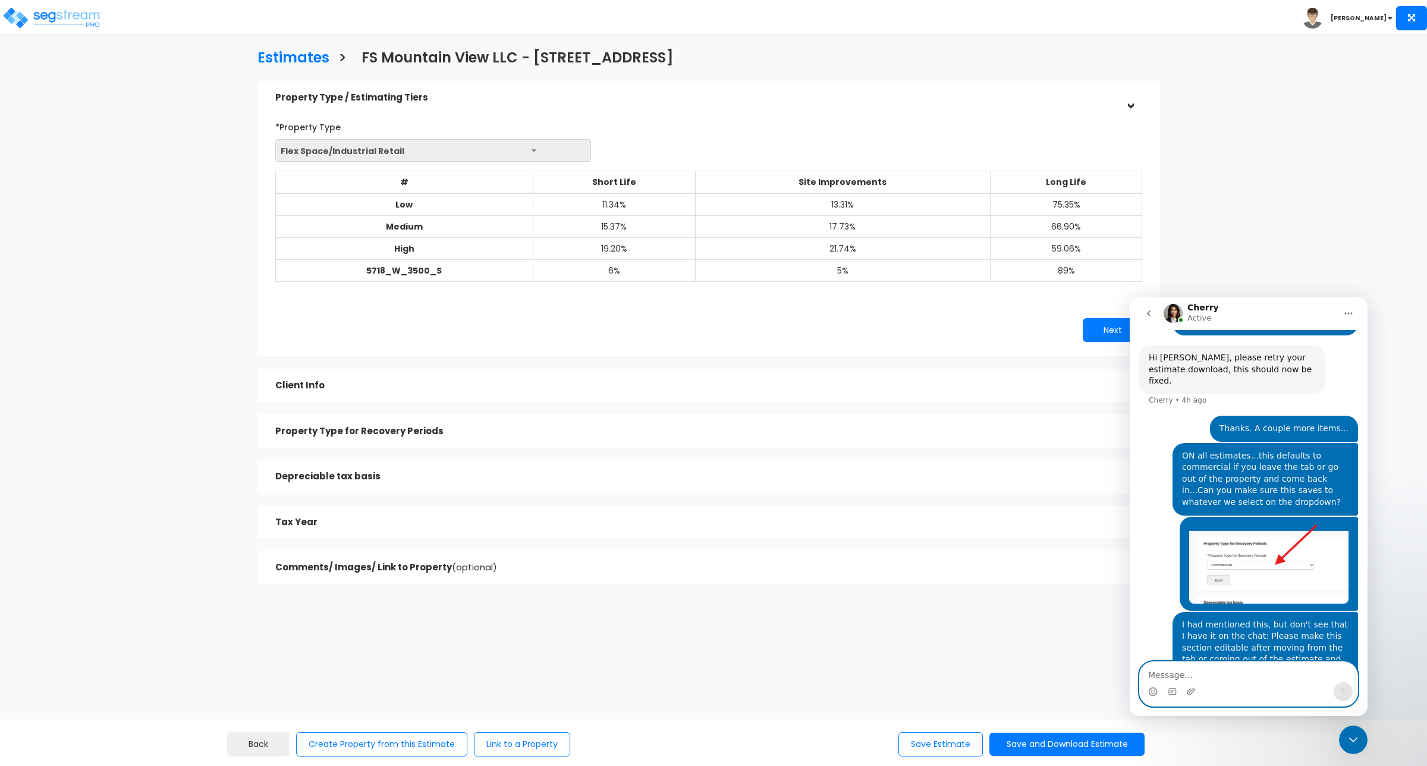
scroll to position [777, 0]
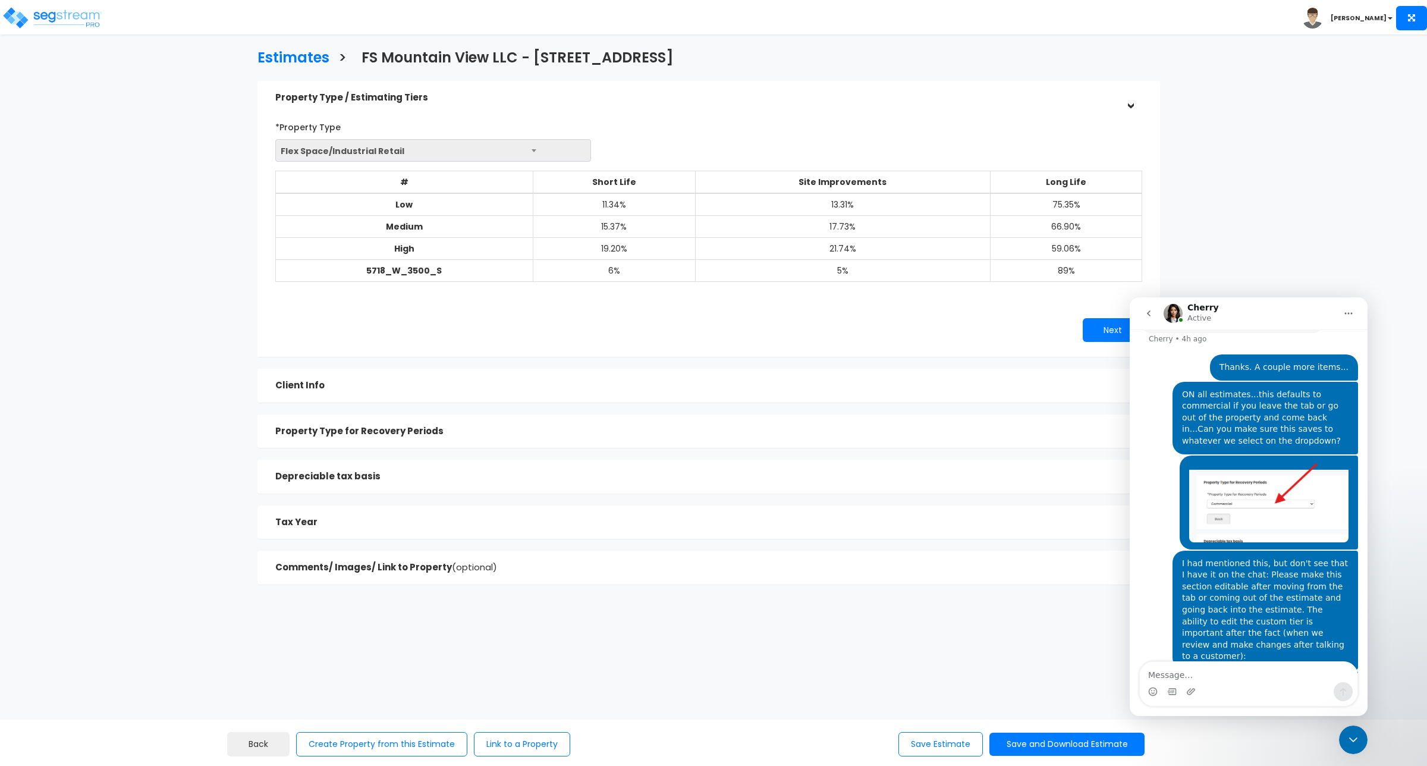
click at [955, 601] on div "Property Type / Estimating Tiers > *Property Type Flex Space/Industrial Retail …" at bounding box center [709, 339] width 921 height 528
click at [1166, 673] on textarea "Message…" at bounding box center [1249, 672] width 218 height 20
click at [1156, 677] on textarea "[PERSON_NAME], just noticed on our Customer Output," at bounding box center [1249, 666] width 218 height 32
click at [1321, 670] on textarea "Lastly, just noticed on our Customer Output," at bounding box center [1249, 672] width 218 height 20
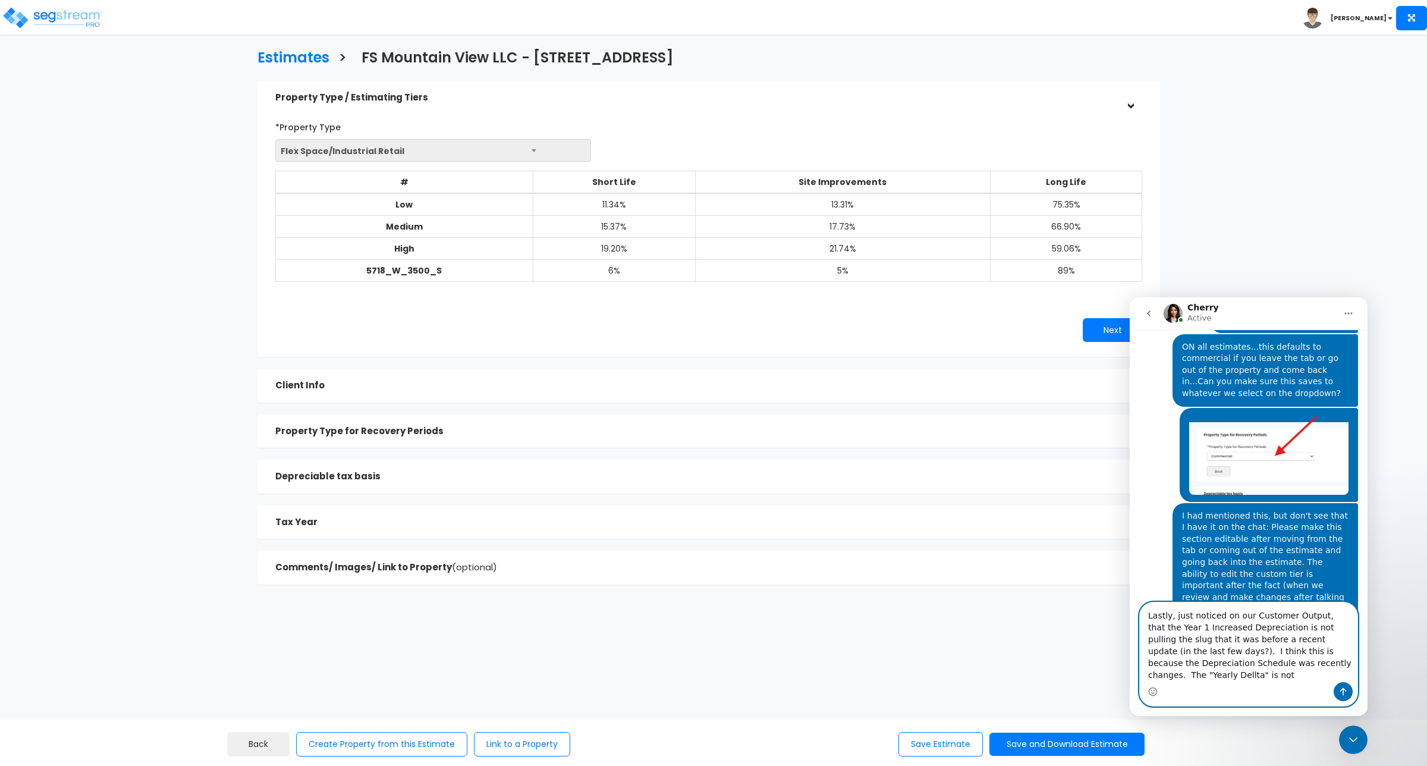
scroll to position [836, 0]
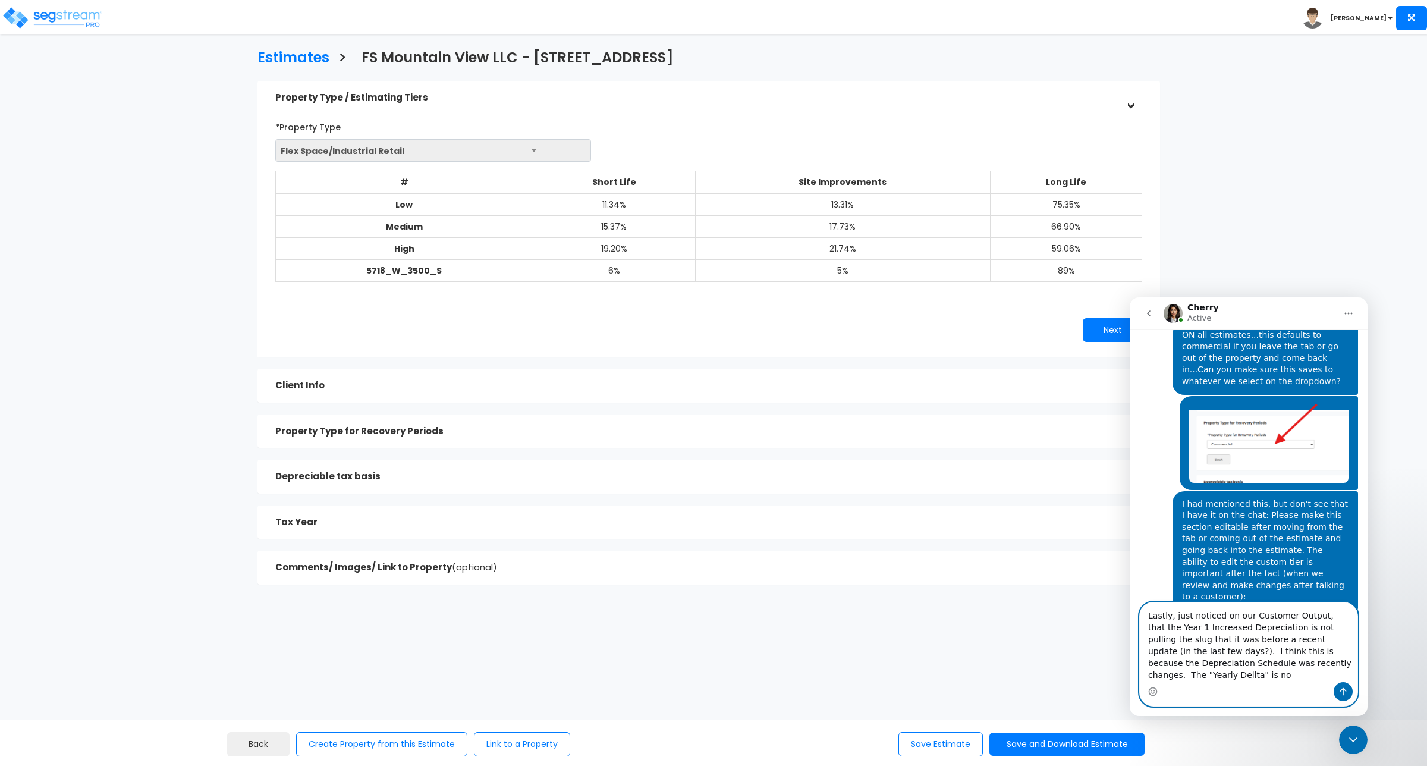
click at [1328, 660] on textarea "Lastly, just noticed on our Customer Output, that the Year 1 Increased Deprecia…" at bounding box center [1249, 642] width 218 height 80
click at [959, 626] on div "Estimates > FS Mountain View LLC - [STREET_ADDRESS] Property Type / Estimating …" at bounding box center [709, 320] width 1175 height 818
click at [1282, 616] on textarea "Lastly, just noticed on our Customer Output, that the Year 1 Increased Deprecia…" at bounding box center [1249, 642] width 218 height 80
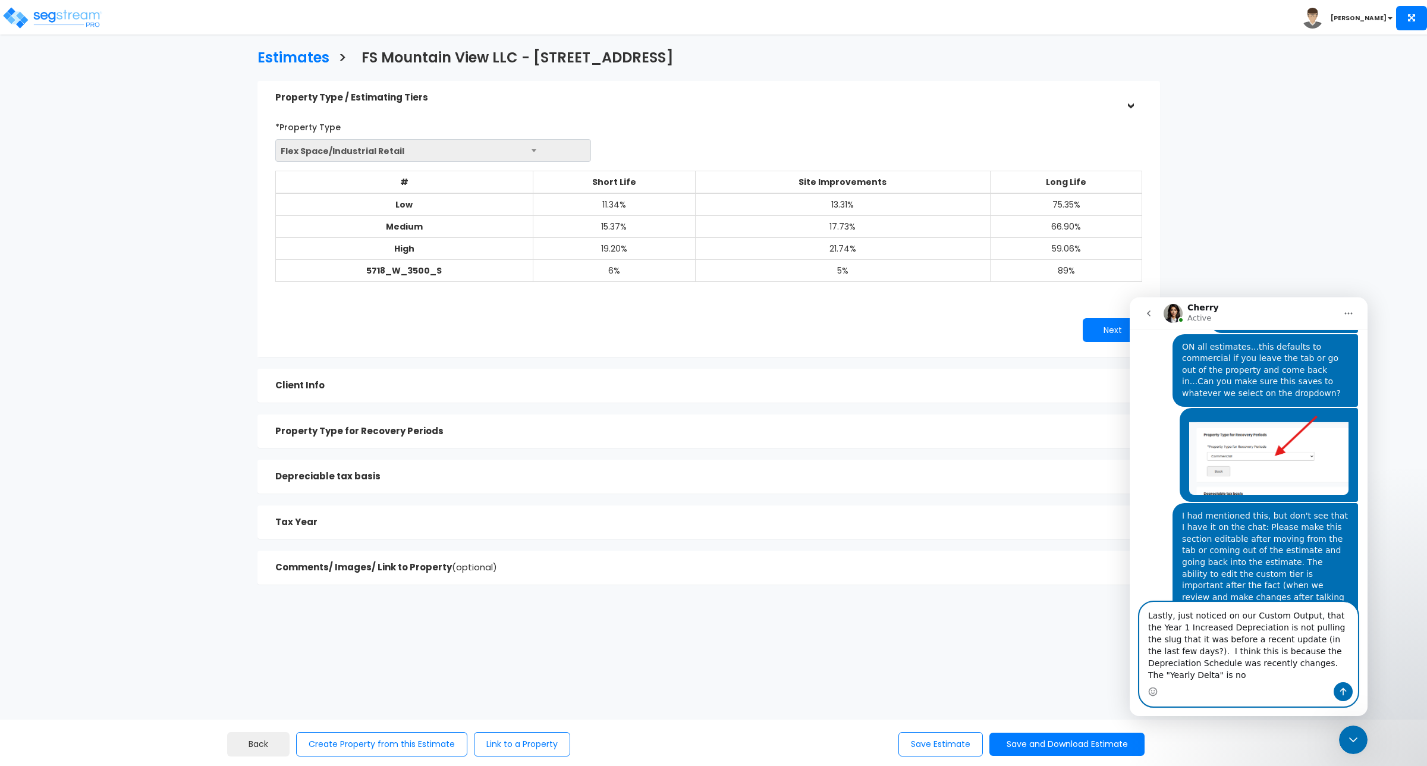
drag, startPoint x: 1303, startPoint y: 676, endPoint x: 1216, endPoint y: 670, distance: 87.1
click at [1216, 670] on textarea "Lastly, just noticed on our Custom Output, that the Year 1 Increased Depreciati…" at bounding box center [1249, 642] width 218 height 80
click at [1325, 674] on textarea "Lastly, just noticed on our Custom Output, that the Year 1 Increased Depreciati…" at bounding box center [1249, 642] width 218 height 80
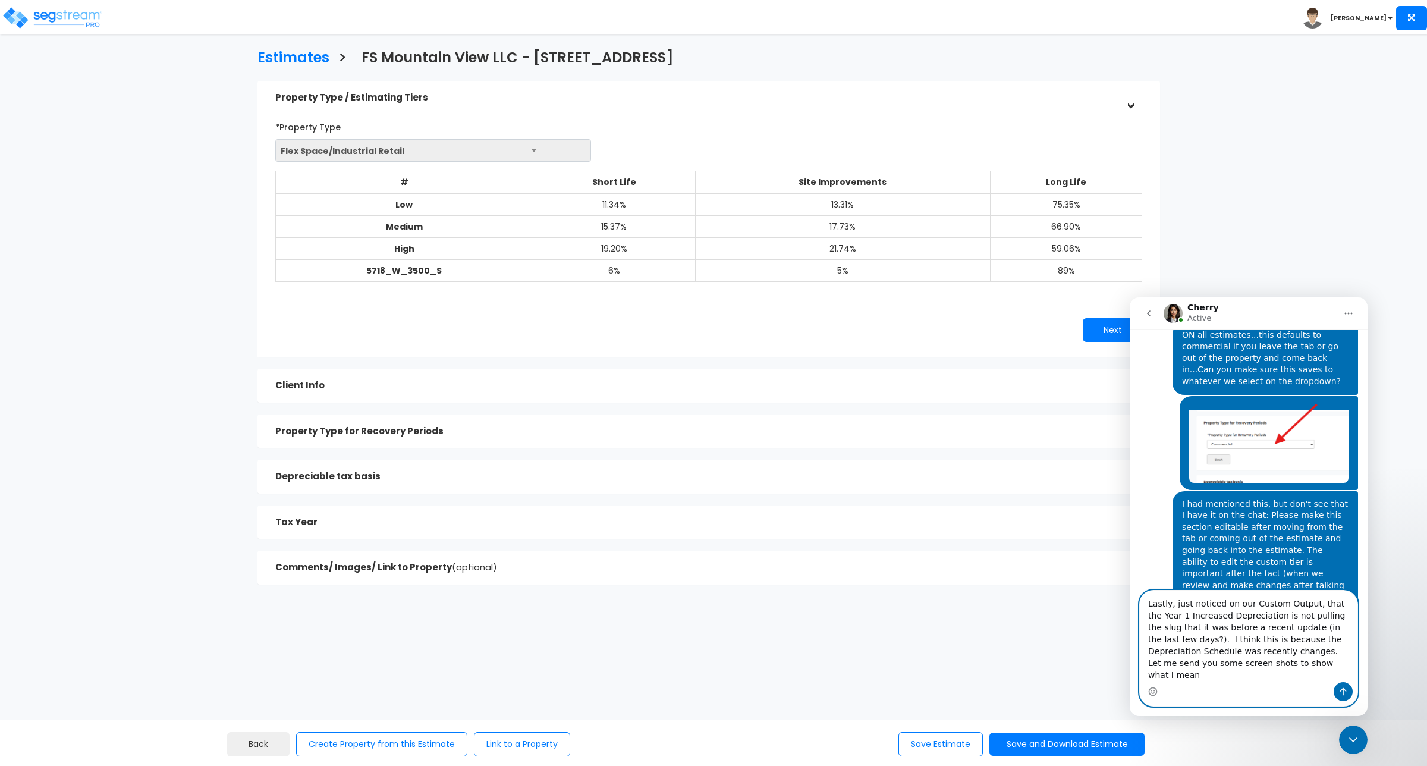
type textarea "Lastly, just noticed on our Custom Output, that the Year 1 Increased Depreciati…"
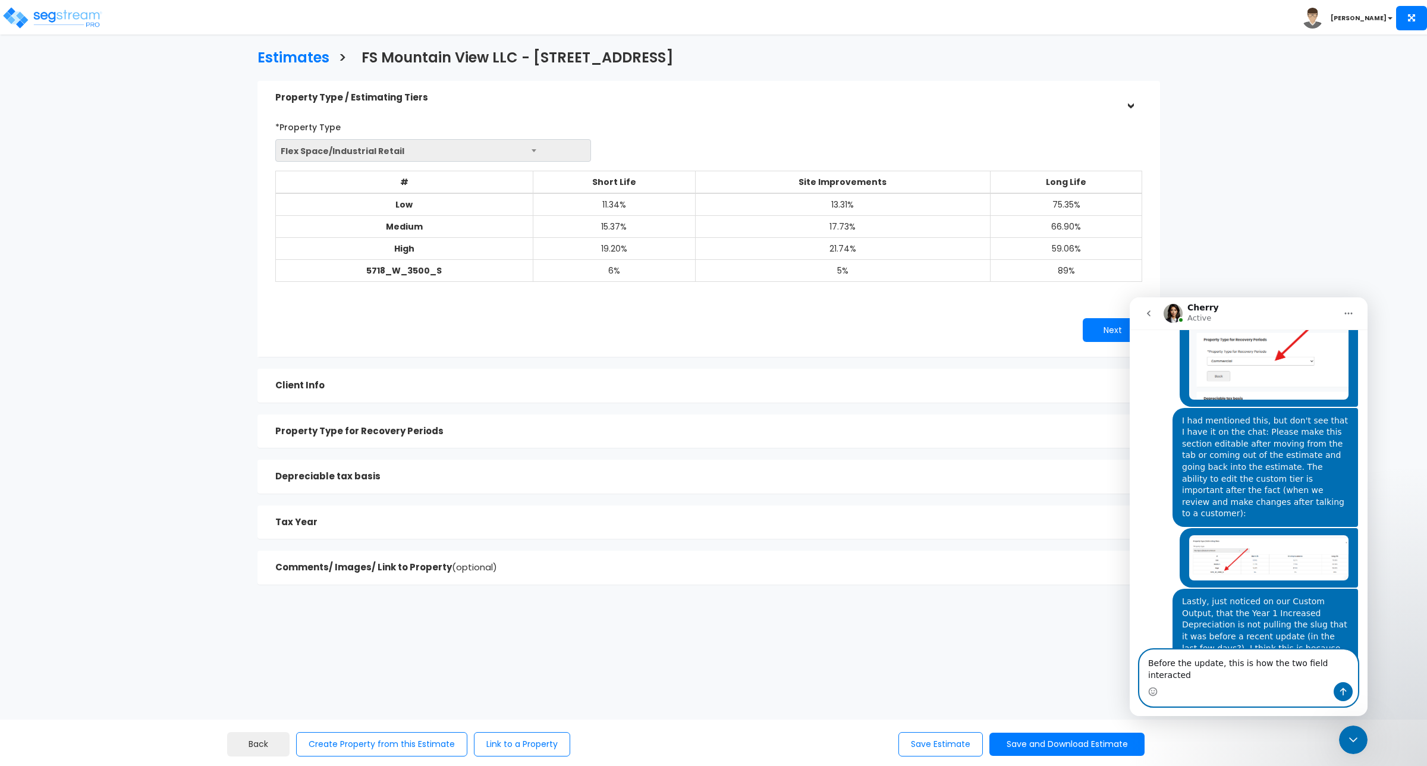
scroll to position [873, 0]
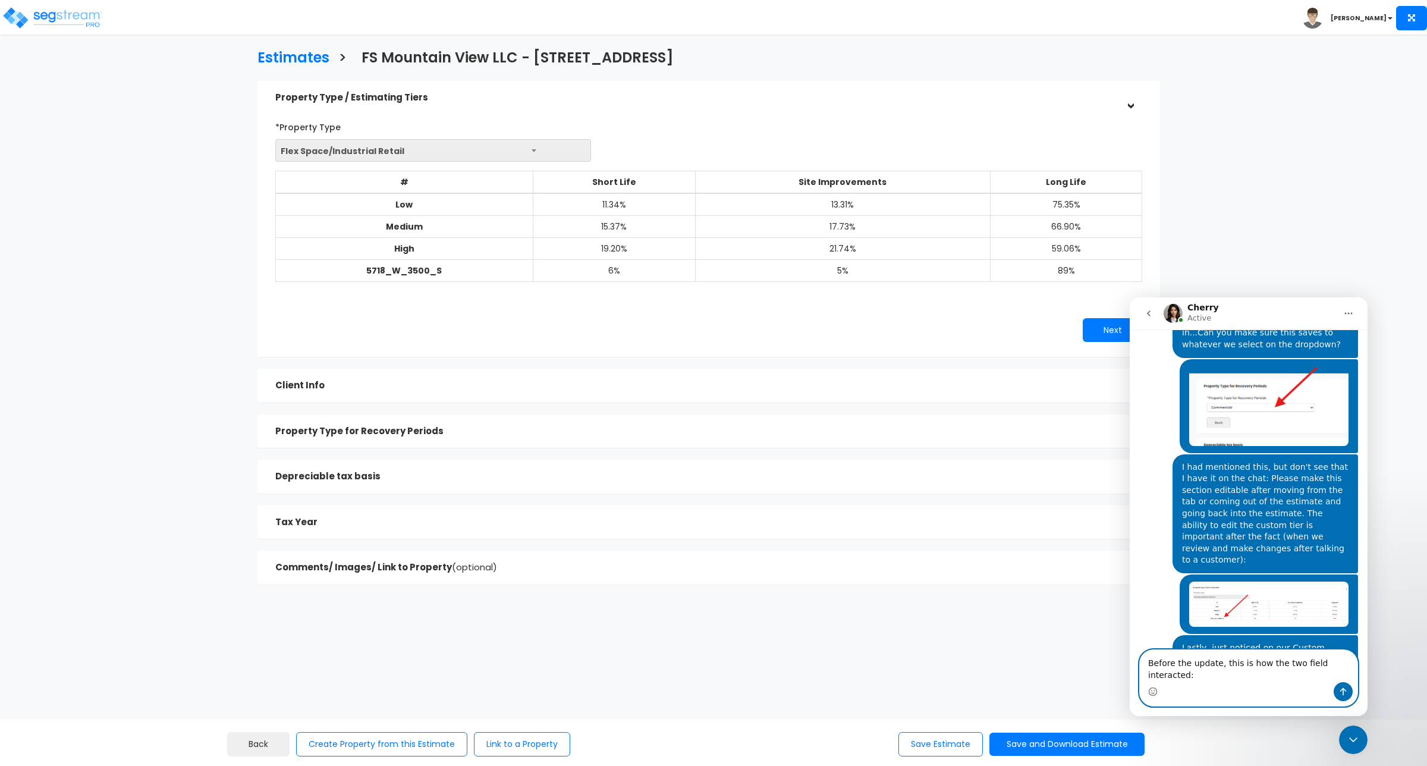
type textarea "Before the update, this is how the two field interacted:"
paste textarea "Message…"
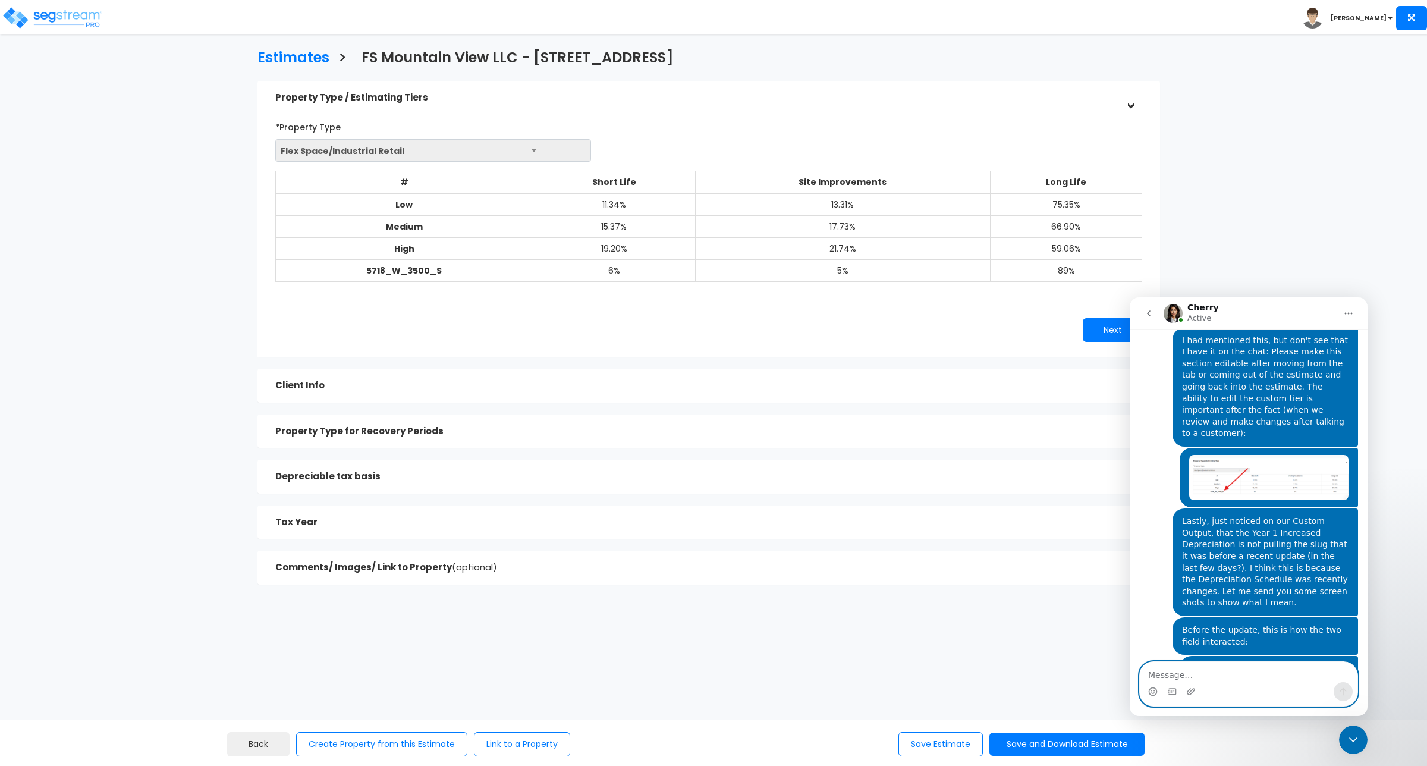
scroll to position [1100, 0]
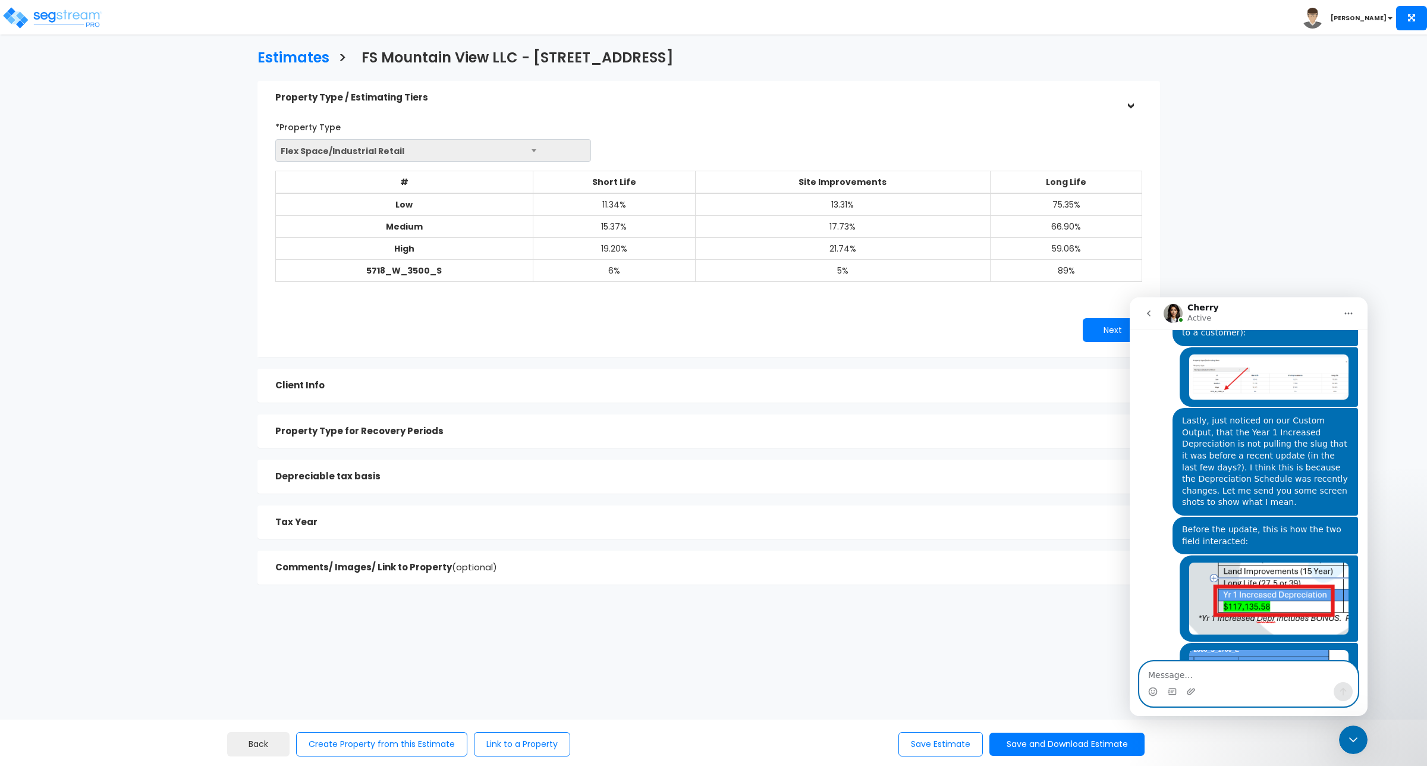
drag, startPoint x: 1200, startPoint y: 673, endPoint x: 1202, endPoint y: 658, distance: 15.1
click at [1202, 658] on div "Ask us about anything SegStream, we're here for you. Hi there! I’m your friendl…" at bounding box center [1249, 522] width 238 height 387
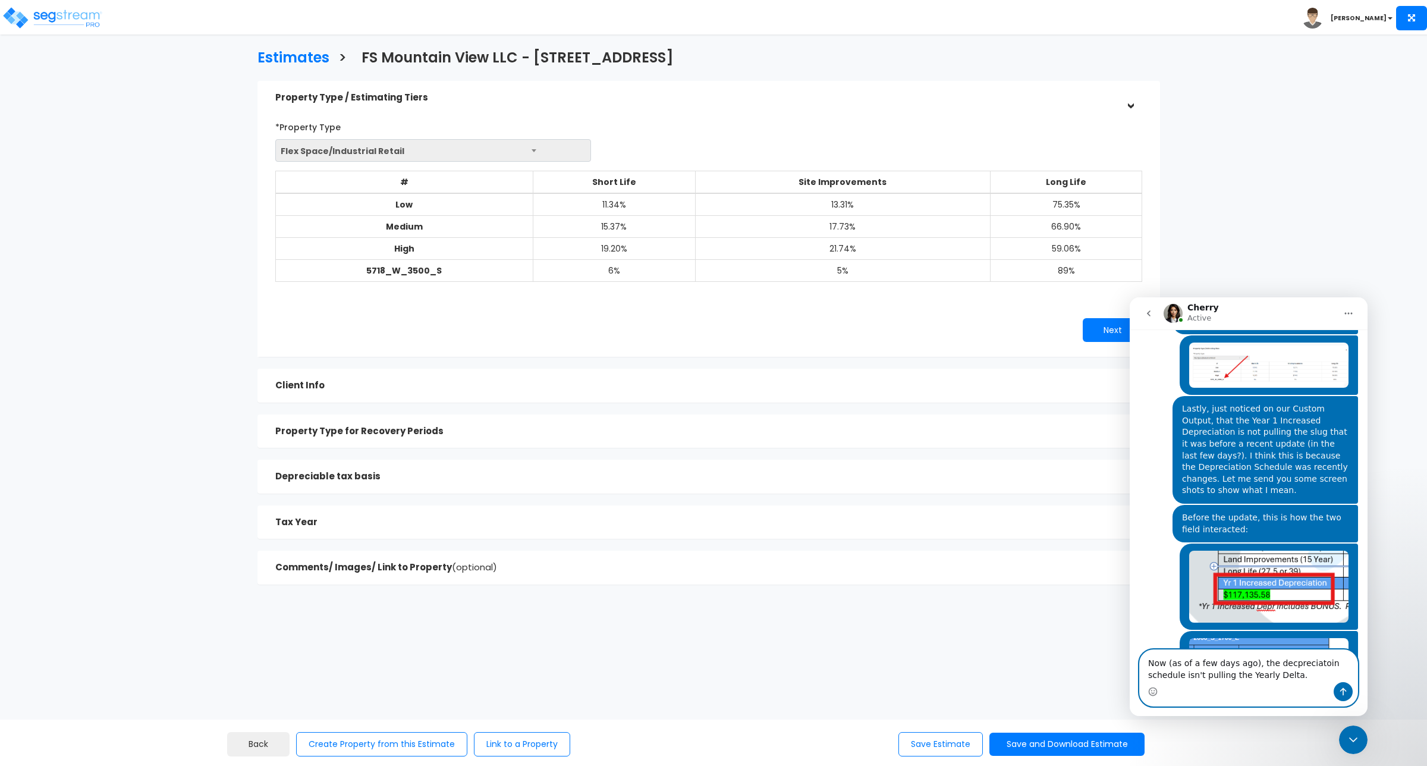
click at [1300, 663] on textarea "Now (as of a few days ago), the decpreciatoin schedule isn't pulling the Yearly…" at bounding box center [1249, 666] width 218 height 32
type textarea "Now (as of a few days ago), the depreciation schedule isn't pulling the Yearly …"
click at [1256, 676] on textarea "Now (as of a few days ago), the depreciation schedule isn't pulling the Yearly …" at bounding box center [1249, 666] width 218 height 32
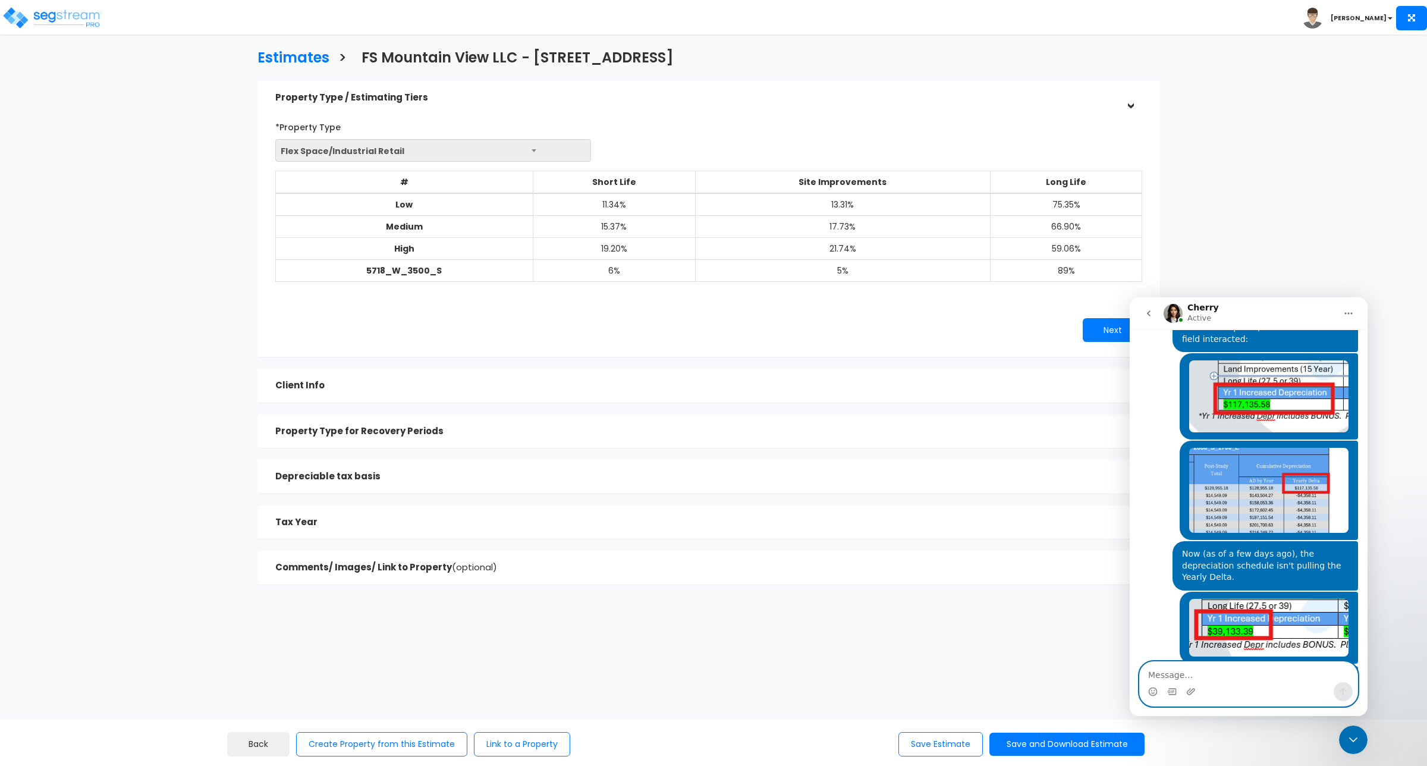
scroll to position [1305, 0]
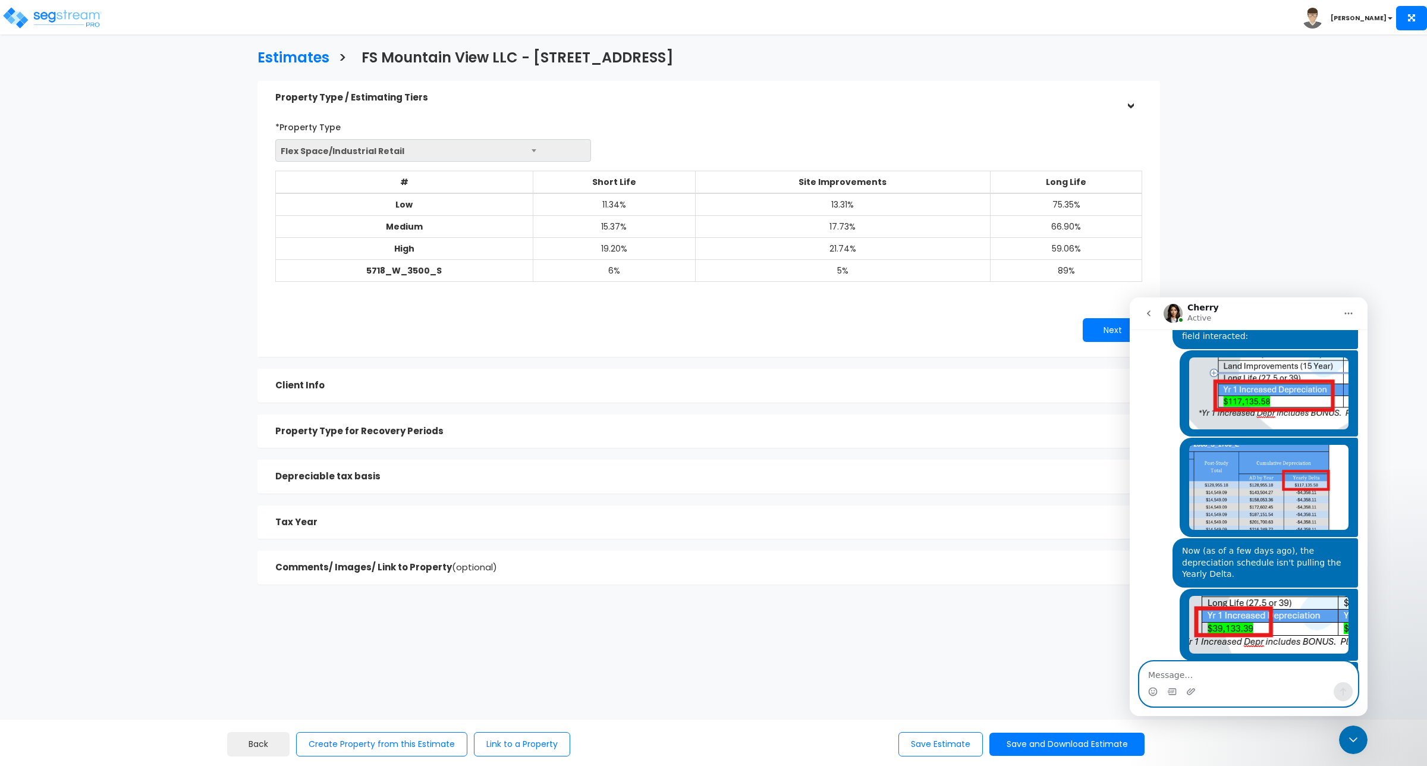
click at [1185, 670] on textarea "Message…" at bounding box center [1249, 672] width 218 height 20
drag, startPoint x: 2498, startPoint y: 946, endPoint x: 2504, endPoint y: 956, distance: 11.7
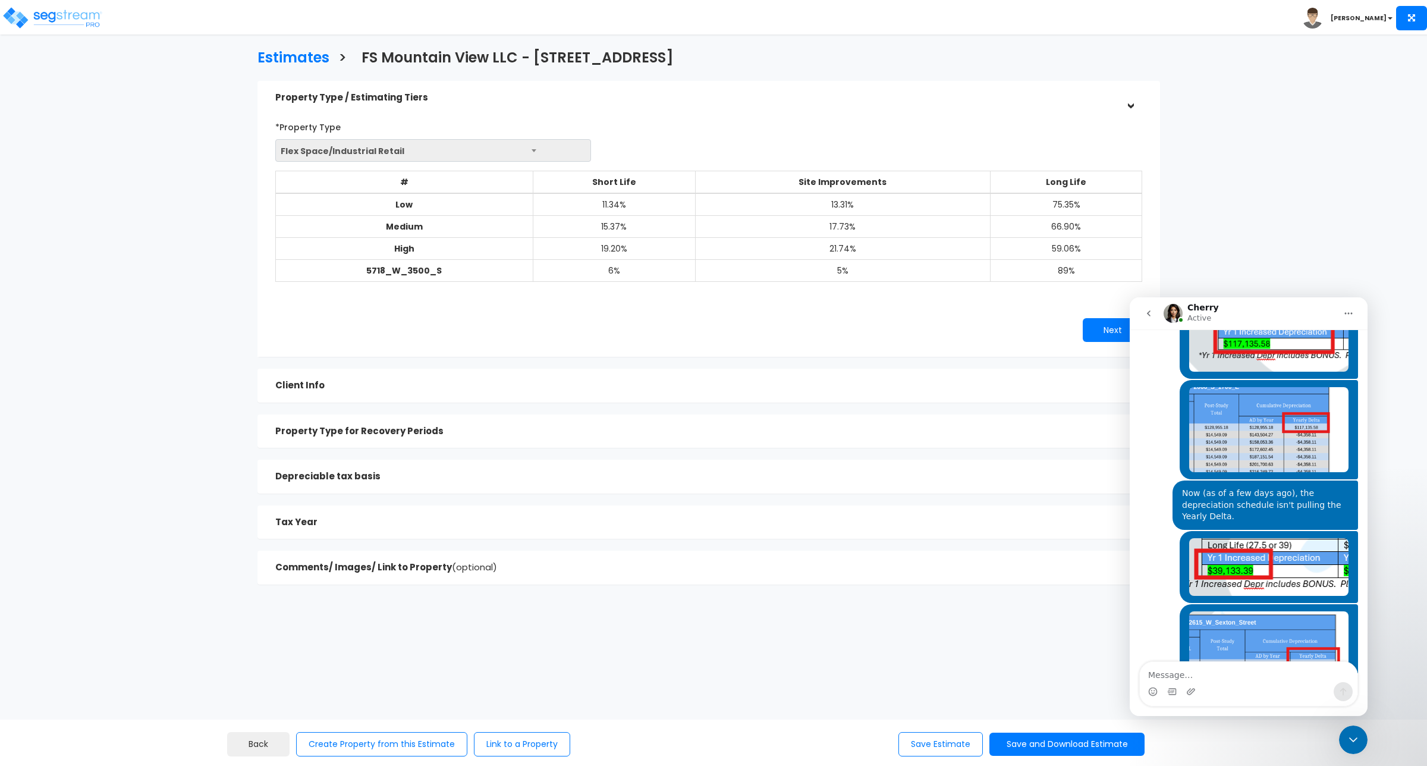
scroll to position [1352, 0]
click at [1348, 315] on icon "Home" at bounding box center [1349, 314] width 10 height 10
click at [1324, 363] on div "Download transcript" at bounding box center [1318, 368] width 84 height 12
click at [751, 342] on div "Next" at bounding box center [930, 330] width 442 height 24
drag, startPoint x: 1360, startPoint y: 640, endPoint x: 1374, endPoint y: 586, distance: 55.4
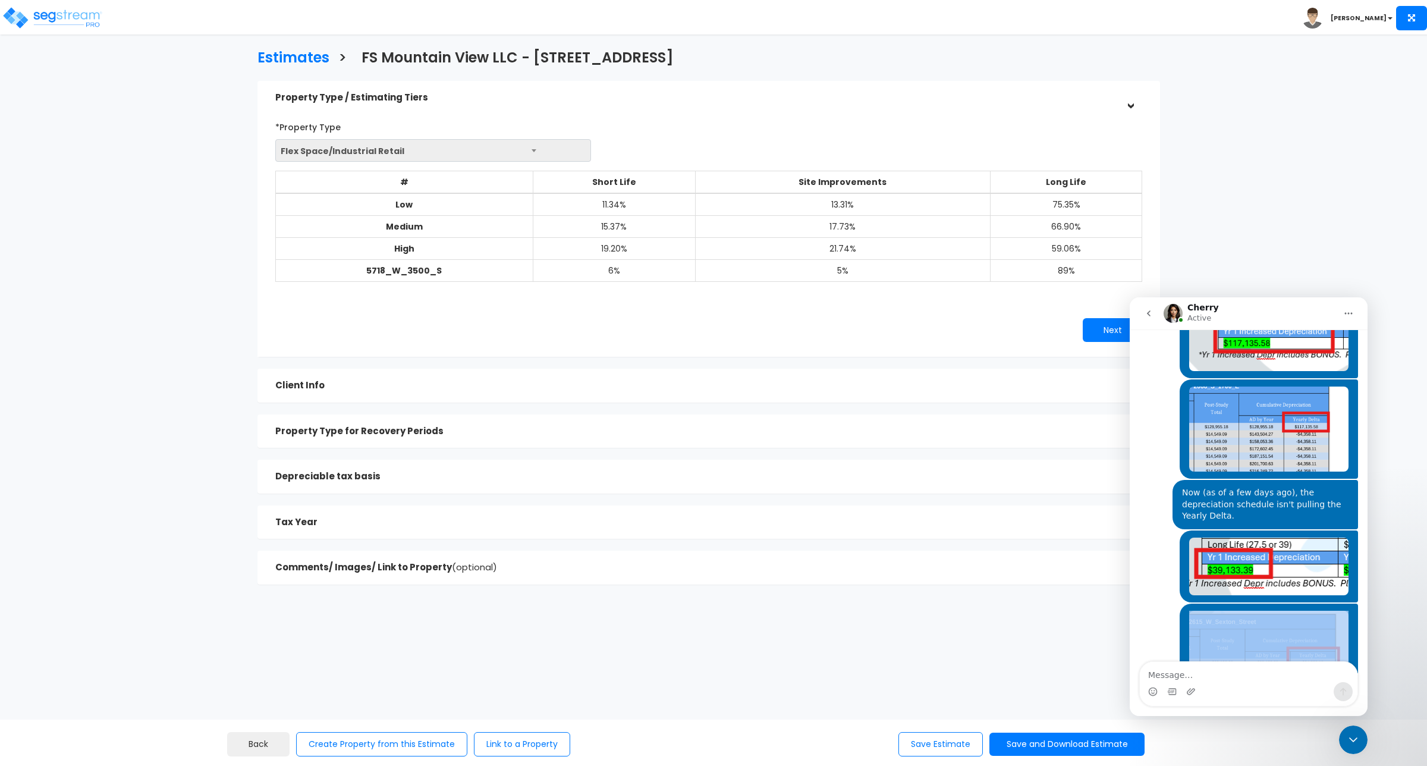
click html "Cherry Active Ask us about anything SegStream, we're here for you. Hi there! I’…"
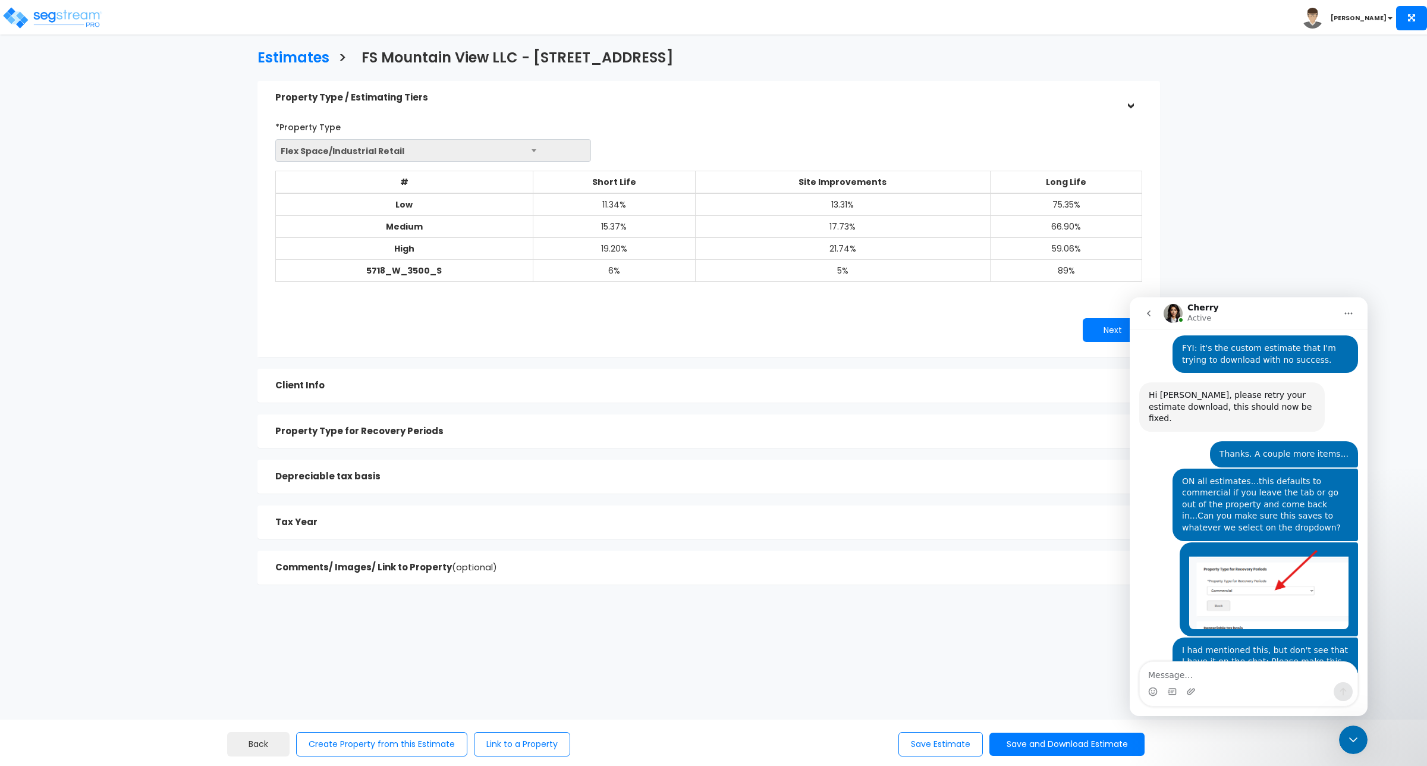
scroll to position [732, 0]
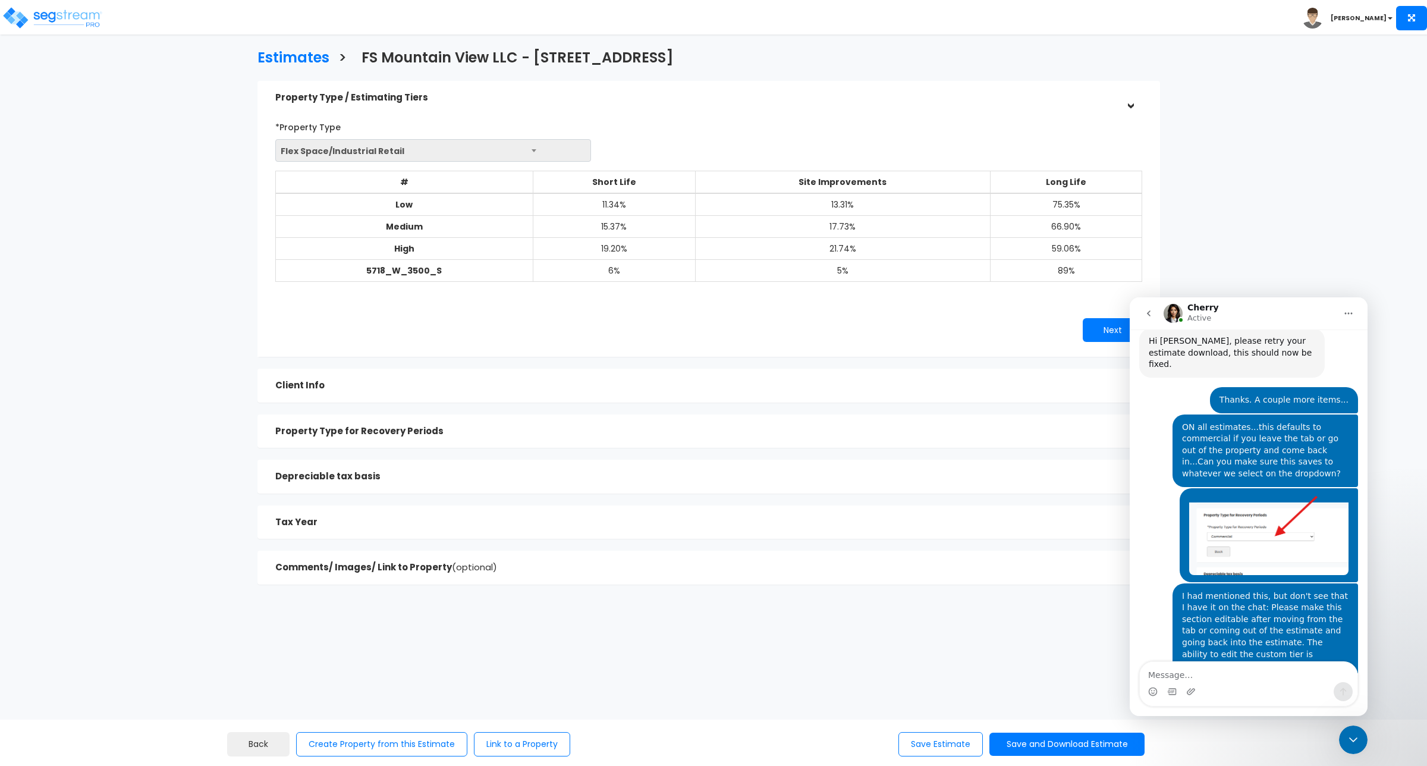
click at [1350, 318] on button "Home" at bounding box center [1349, 313] width 23 height 23
click at [1320, 339] on div "Expand window" at bounding box center [1318, 343] width 84 height 12
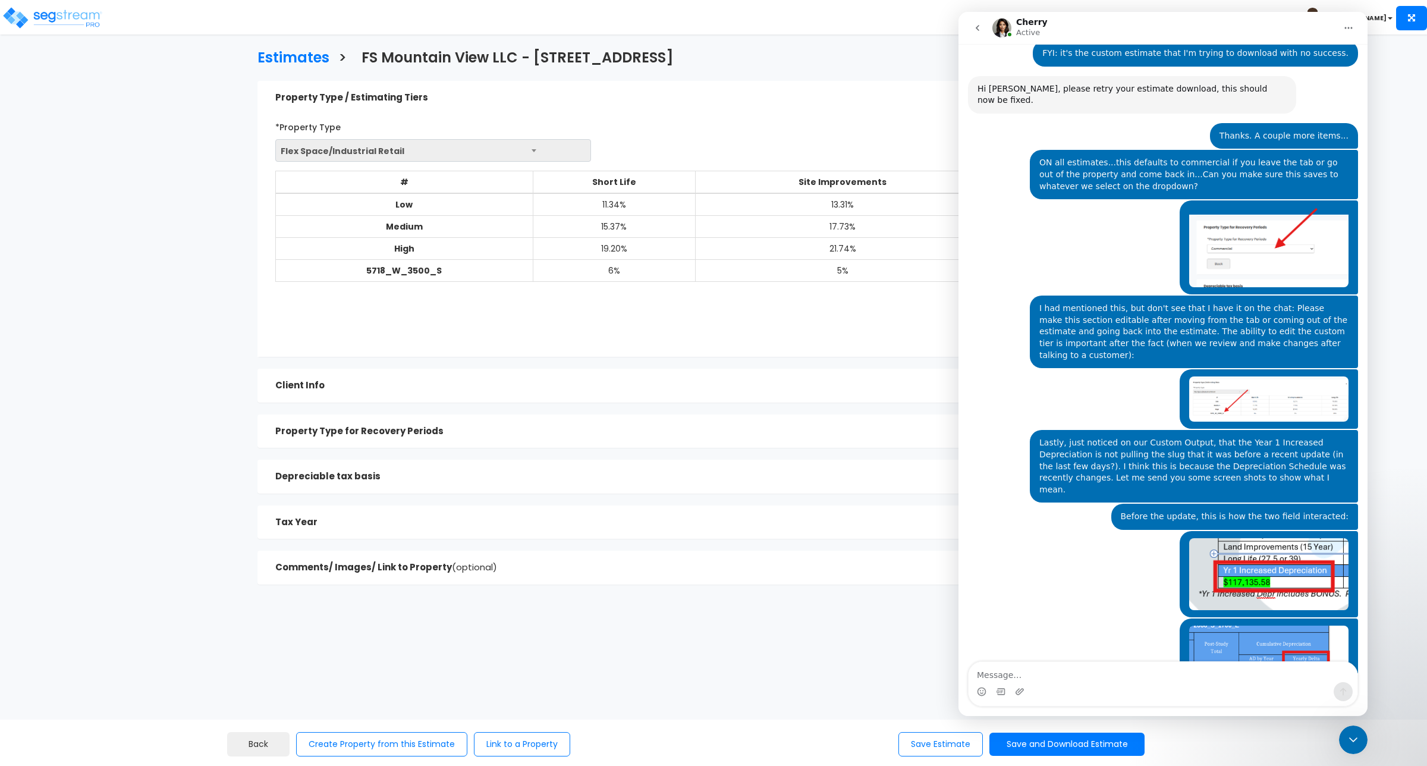
scroll to position [574, 0]
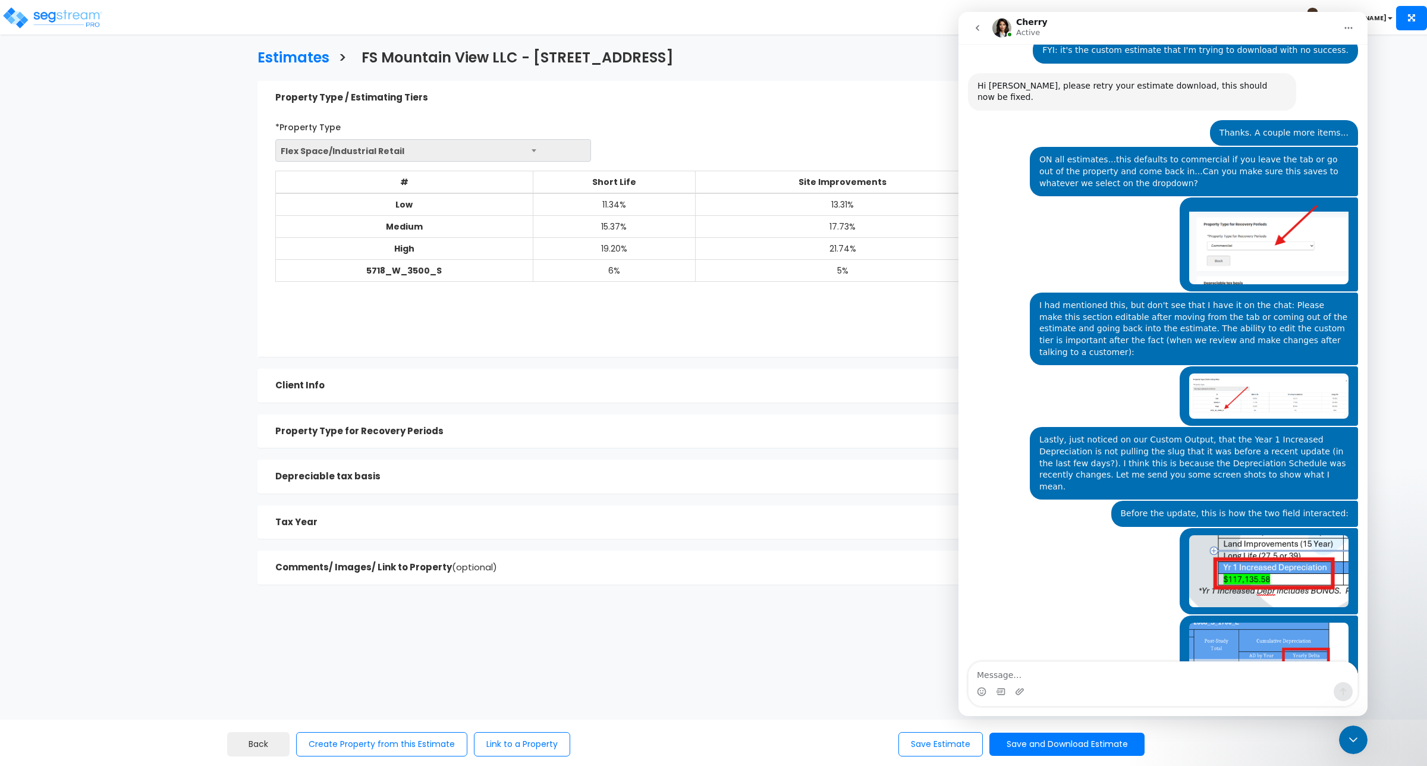
drag, startPoint x: 1363, startPoint y: 632, endPoint x: 2331, endPoint y: 548, distance: 972.5
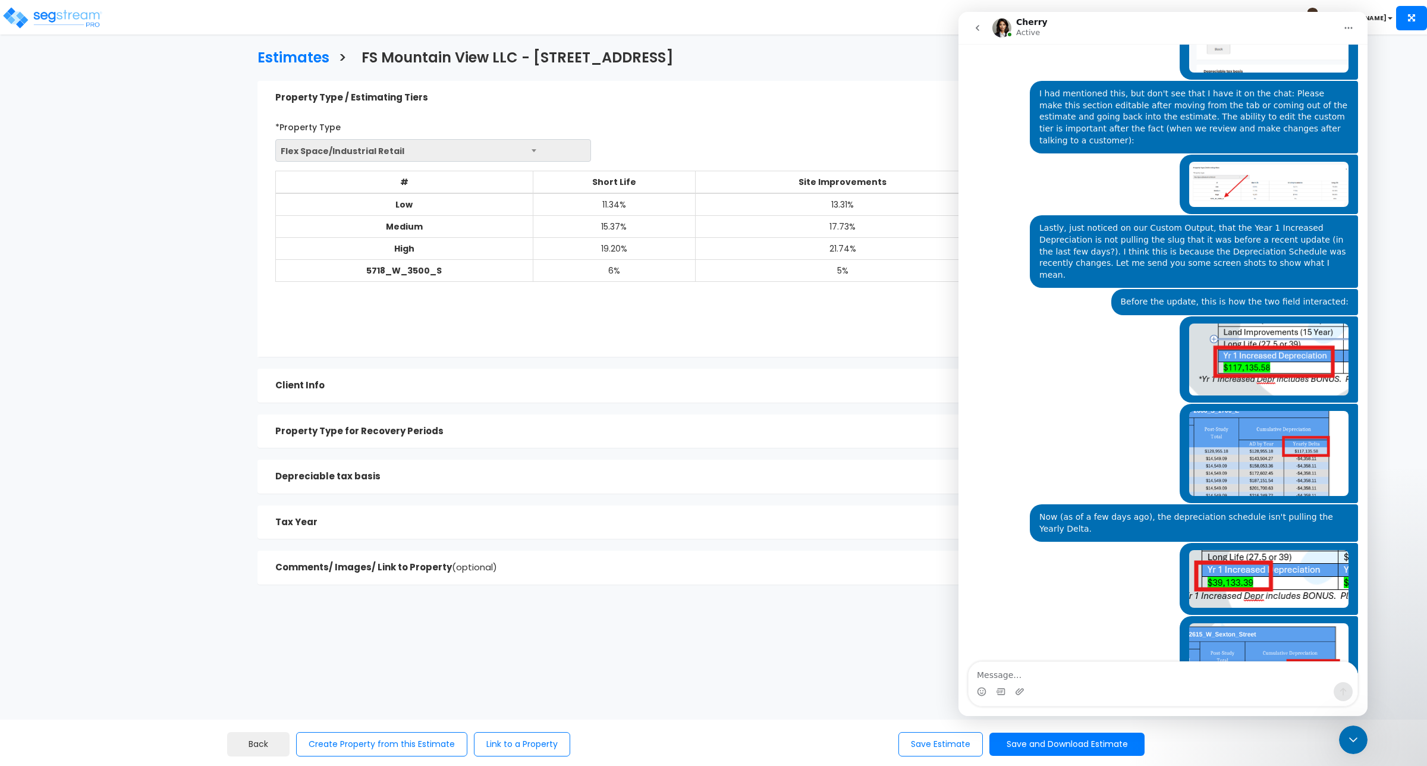
scroll to position [798, 0]
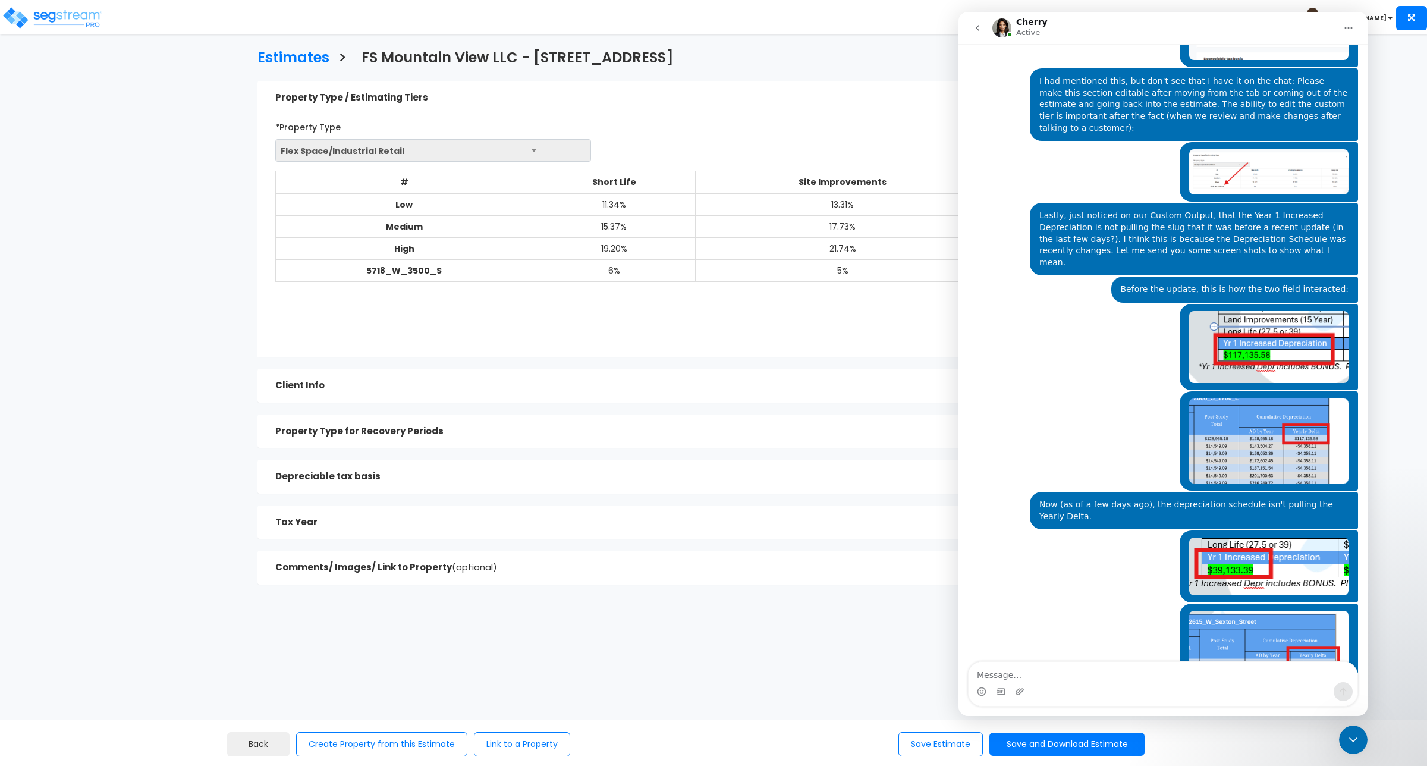
drag, startPoint x: 1363, startPoint y: 550, endPoint x: 2330, endPoint y: 691, distance: 977.3
